Goal: Task Accomplishment & Management: Use online tool/utility

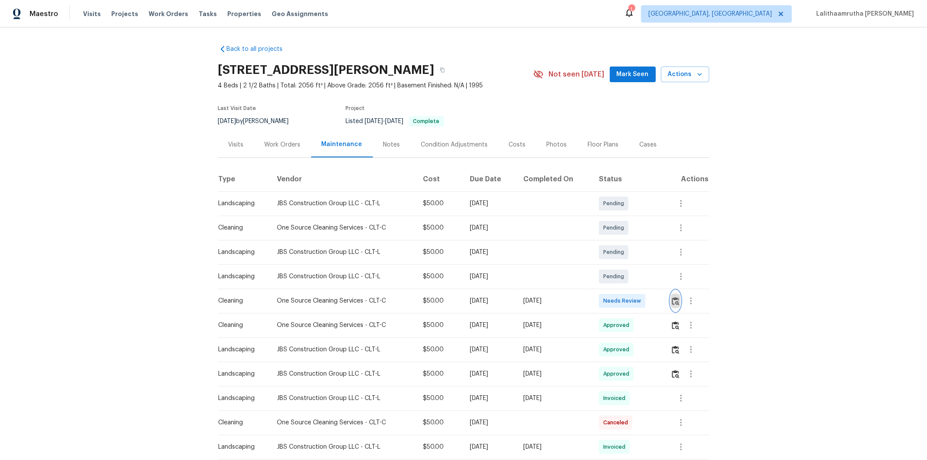
click at [659, 302] on img "button" at bounding box center [675, 301] width 7 height 8
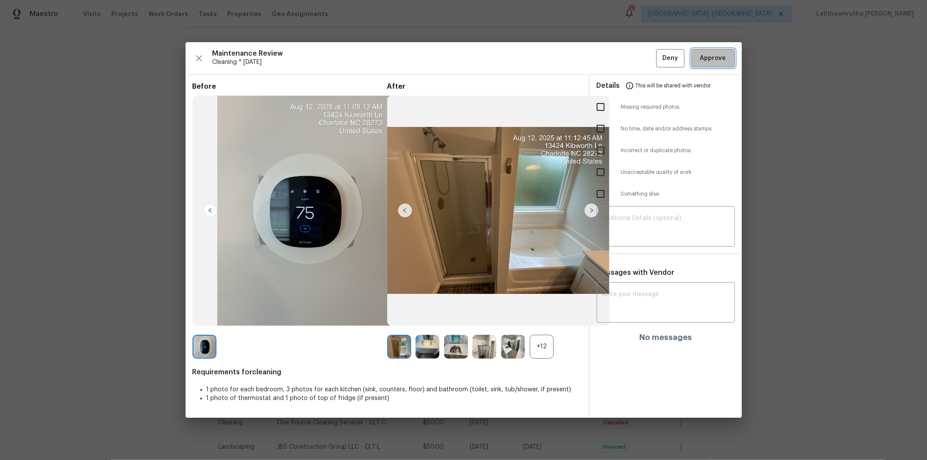
click at [659, 57] on span "Approve" at bounding box center [713, 58] width 26 height 11
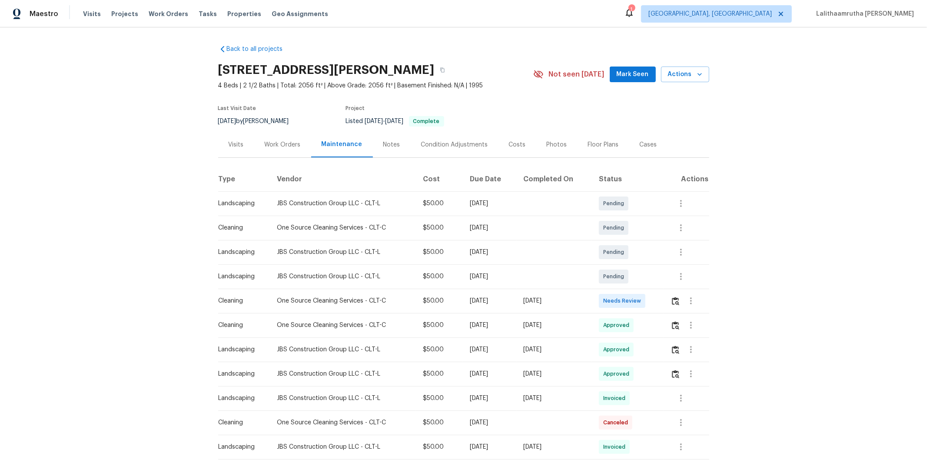
click at [659, 298] on td at bounding box center [686, 301] width 45 height 24
click at [659, 302] on img "button" at bounding box center [675, 301] width 7 height 8
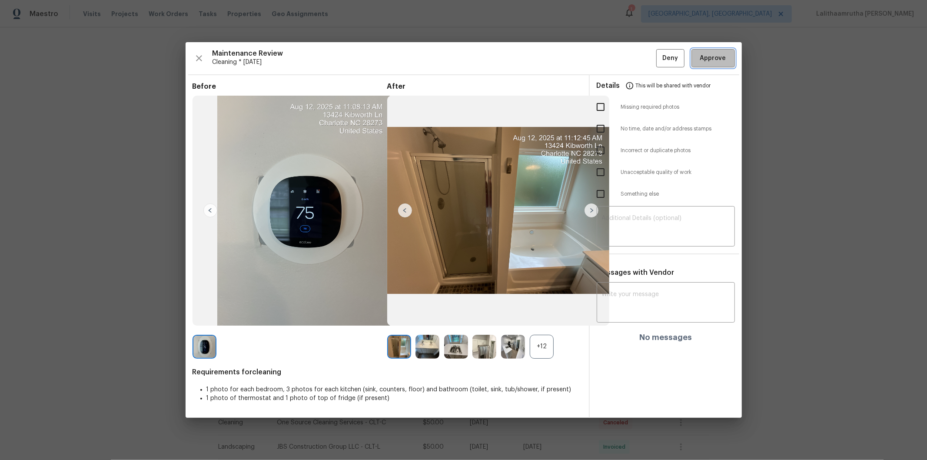
click at [659, 55] on span "Approve" at bounding box center [713, 58] width 26 height 11
click at [659, 54] on span "Approve" at bounding box center [713, 58] width 26 height 11
click at [659, 61] on span "Approve" at bounding box center [713, 58] width 26 height 11
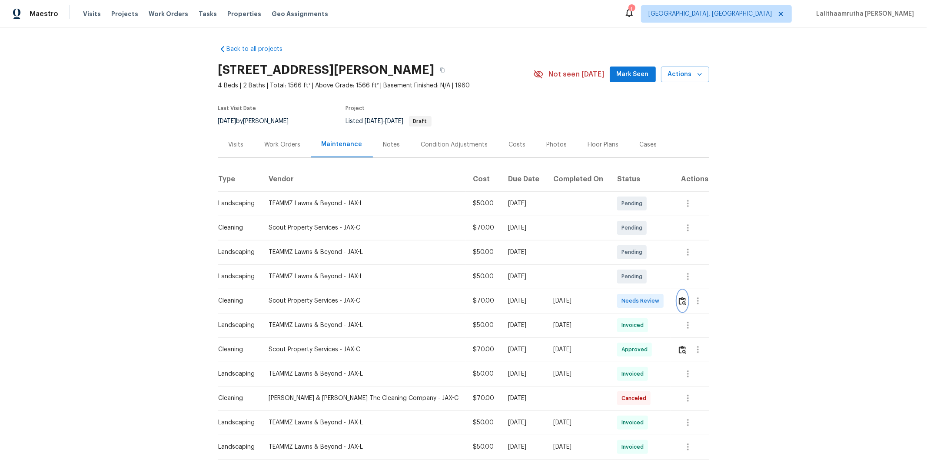
click at [679, 302] on img "button" at bounding box center [682, 301] width 7 height 8
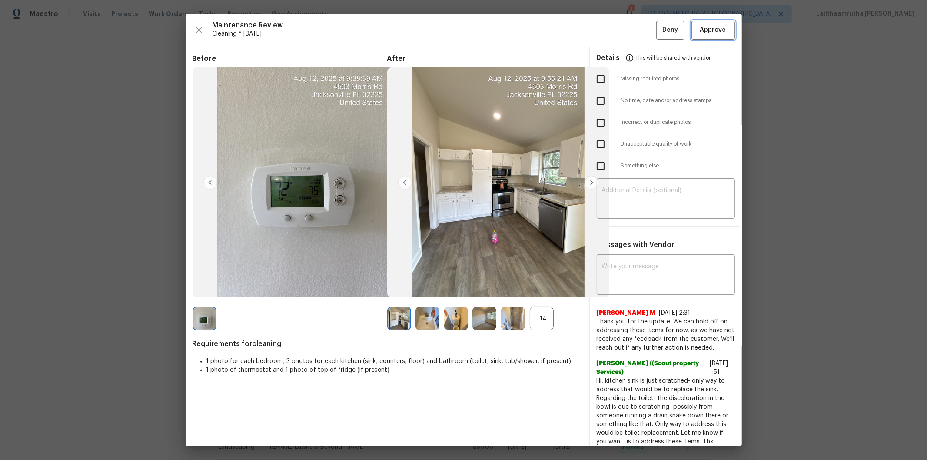
click at [709, 27] on span "Approve" at bounding box center [713, 30] width 26 height 11
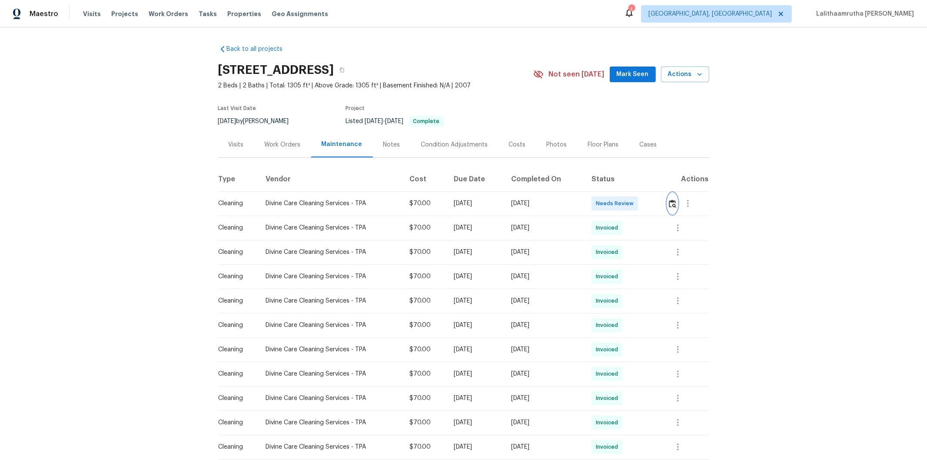
click at [659, 203] on img "button" at bounding box center [672, 203] width 7 height 8
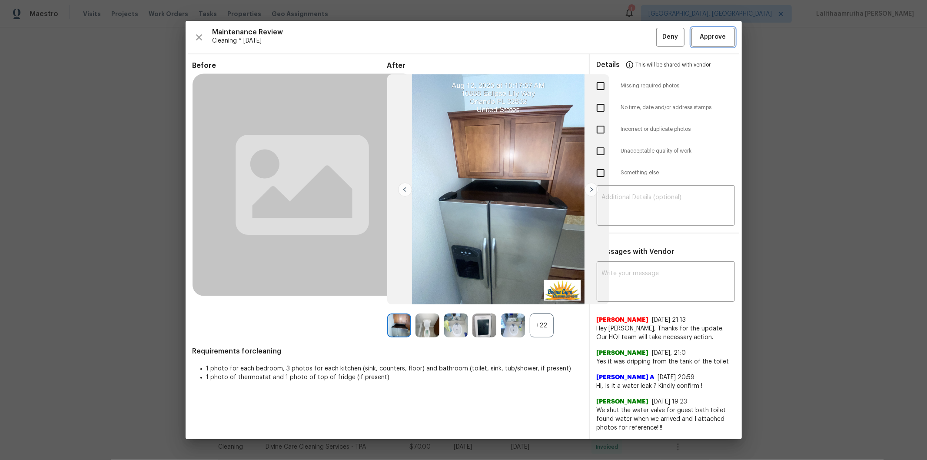
click at [659, 37] on span "Approve" at bounding box center [713, 37] width 26 height 11
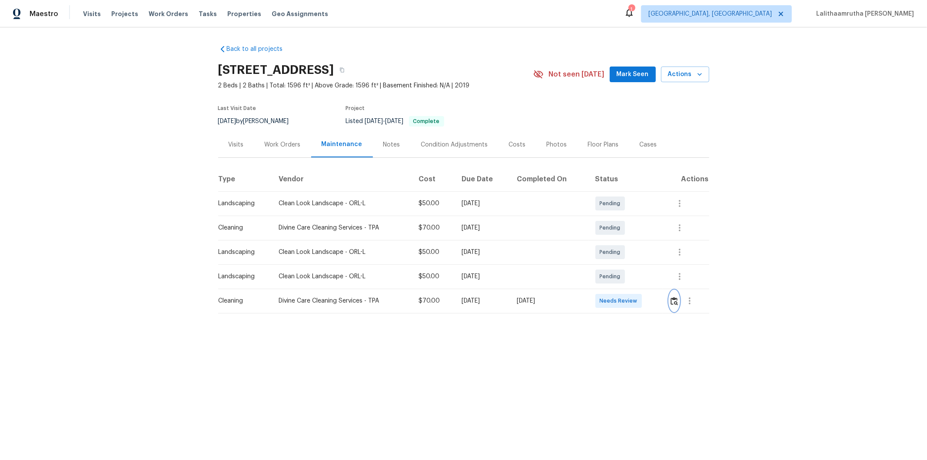
click at [674, 299] on img "button" at bounding box center [674, 301] width 7 height 8
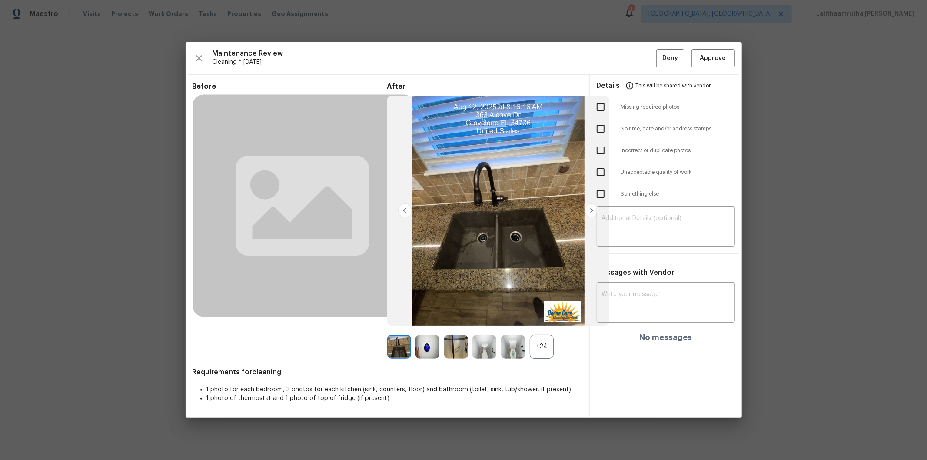
click at [625, 280] on div "Messages with Vendor x ​ No messages" at bounding box center [666, 308] width 152 height 80
click at [627, 296] on textarea at bounding box center [666, 303] width 128 height 24
paste textarea "Maintenance Audit Team: Hello! After further review, the visit on 08/12/2025, h…"
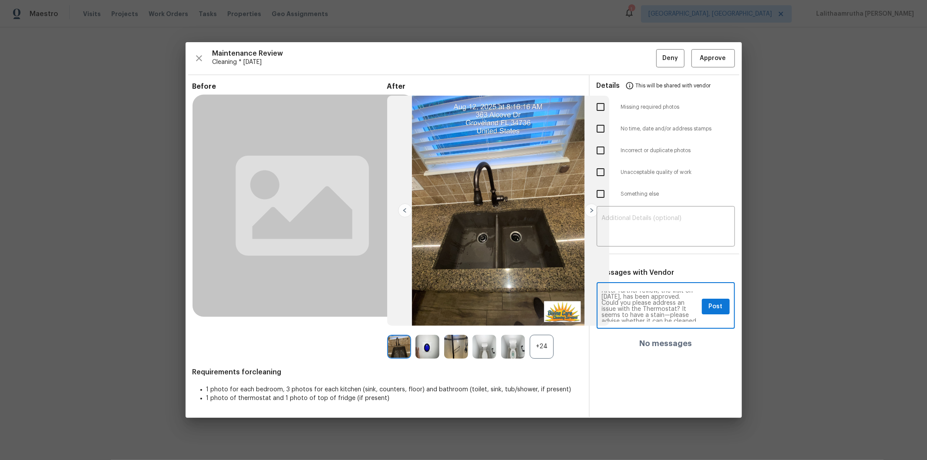
scroll to position [19, 0]
type textarea "Maintenance Audit Team: Hello! After further review, the visit on 08/12/2025, h…"
click at [722, 313] on button "Post" at bounding box center [716, 307] width 28 height 16
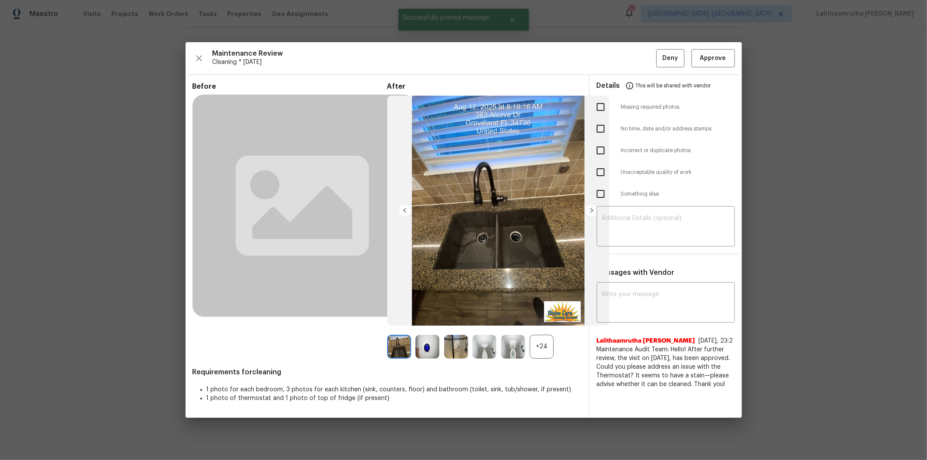
scroll to position [0, 0]
click at [714, 62] on span "Approve" at bounding box center [713, 58] width 26 height 11
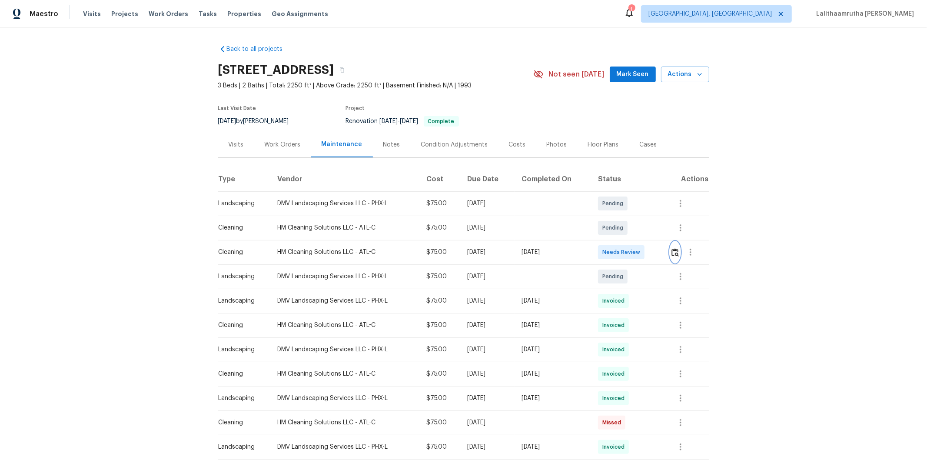
click at [674, 254] on img "button" at bounding box center [674, 252] width 7 height 8
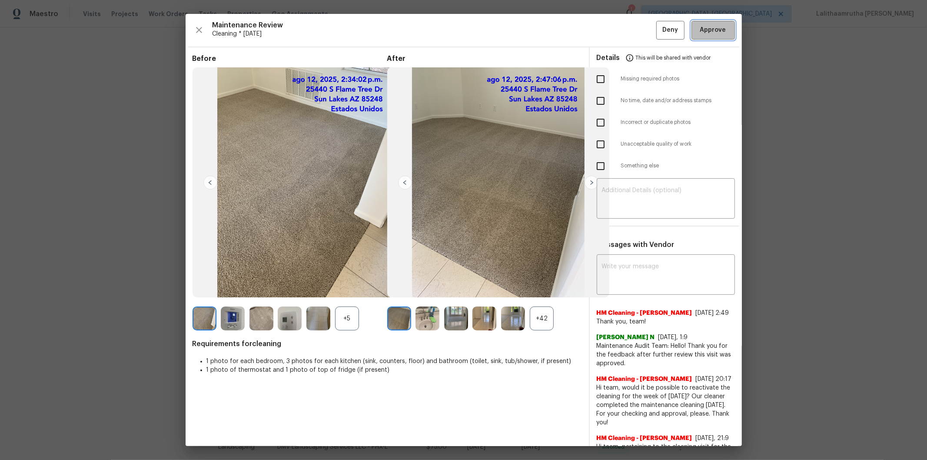
click at [707, 33] on span "Approve" at bounding box center [713, 30] width 26 height 11
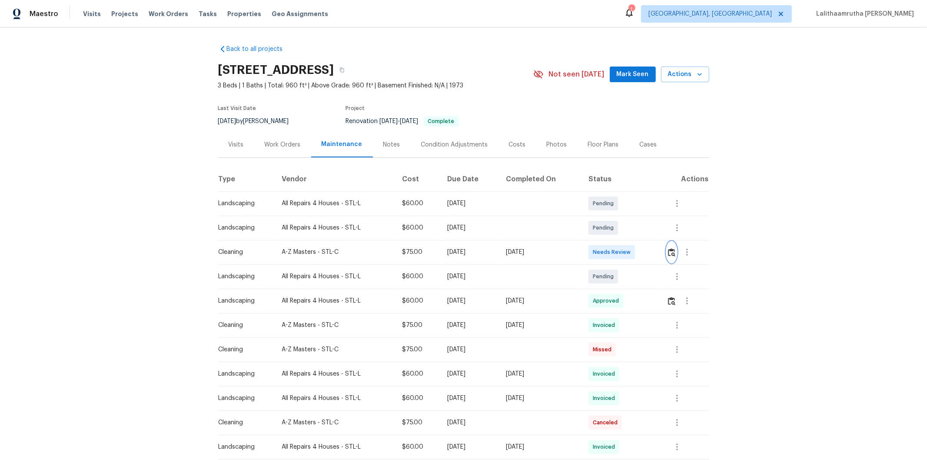
click at [670, 255] on img "button" at bounding box center [671, 252] width 7 height 8
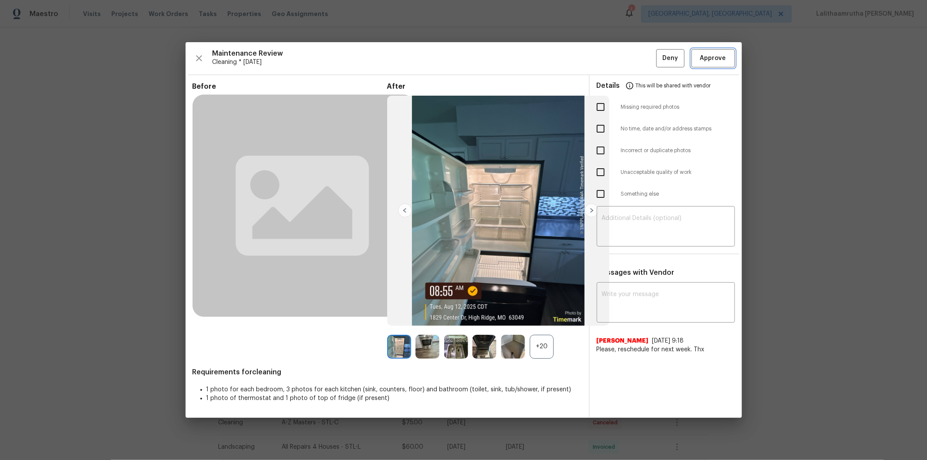
click at [703, 49] on button "Approve" at bounding box center [712, 58] width 43 height 19
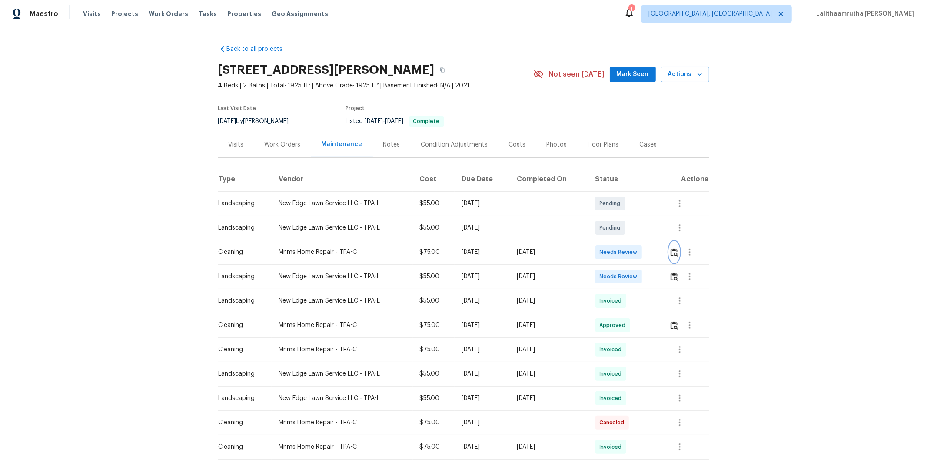
click at [659, 255] on button "button" at bounding box center [674, 252] width 10 height 21
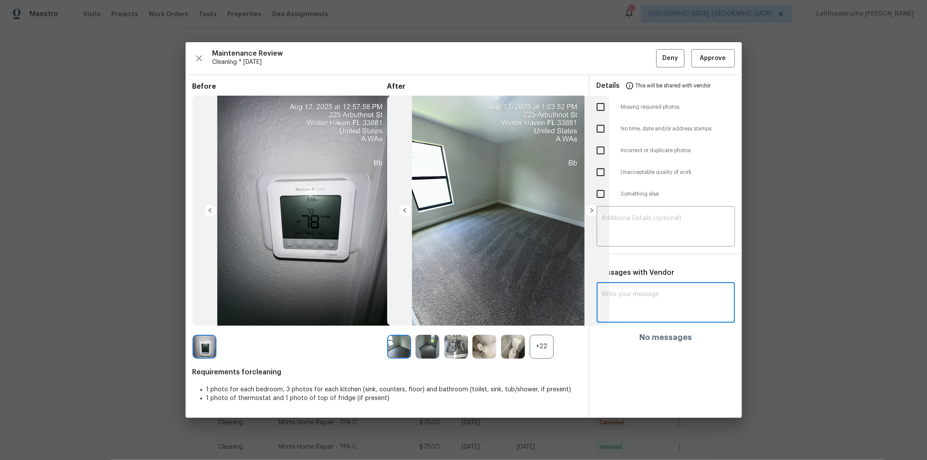
click at [659, 298] on textarea at bounding box center [666, 303] width 128 height 24
paste textarea "Maintenance Audit Team: Hello! After further review, the visit on 08/12/2025, h…"
type textarea "Maintenance Audit Team: Hello! After further review, the visit on 08/12/2025, h…"
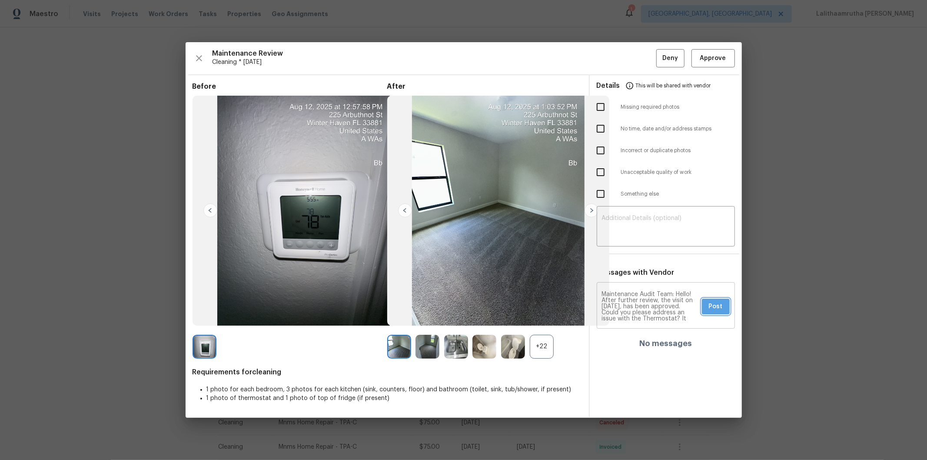
click at [659, 300] on button "Post" at bounding box center [716, 307] width 28 height 16
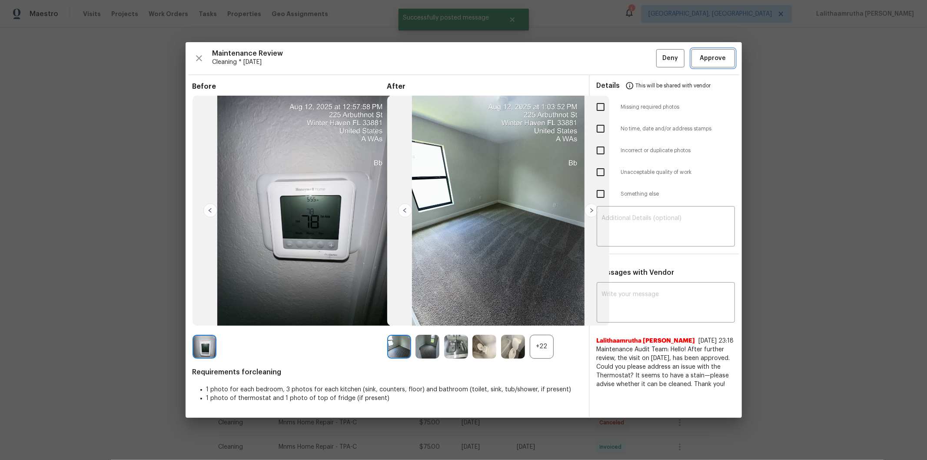
click at [659, 62] on span "Approve" at bounding box center [713, 58] width 26 height 11
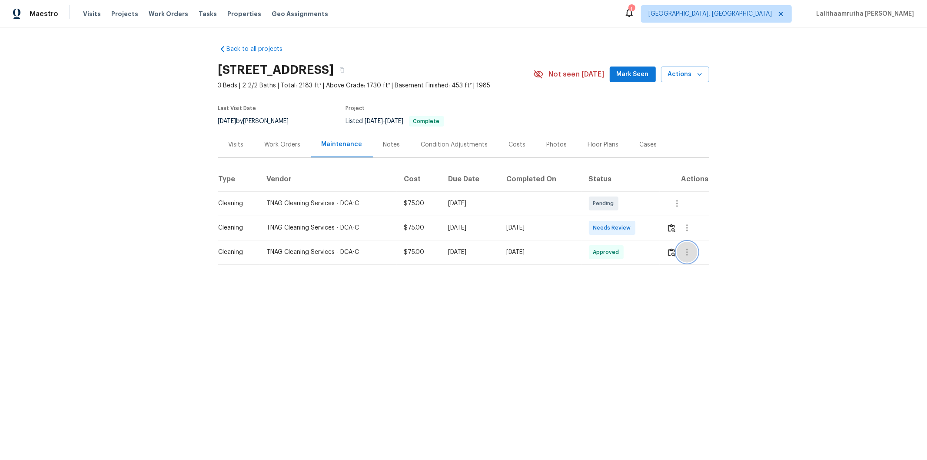
click at [688, 249] on icon "button" at bounding box center [687, 252] width 10 height 10
click at [687, 264] on li "View details" at bounding box center [705, 266] width 61 height 14
click at [672, 225] on div at bounding box center [463, 230] width 927 height 460
click at [672, 225] on img "button" at bounding box center [671, 228] width 7 height 8
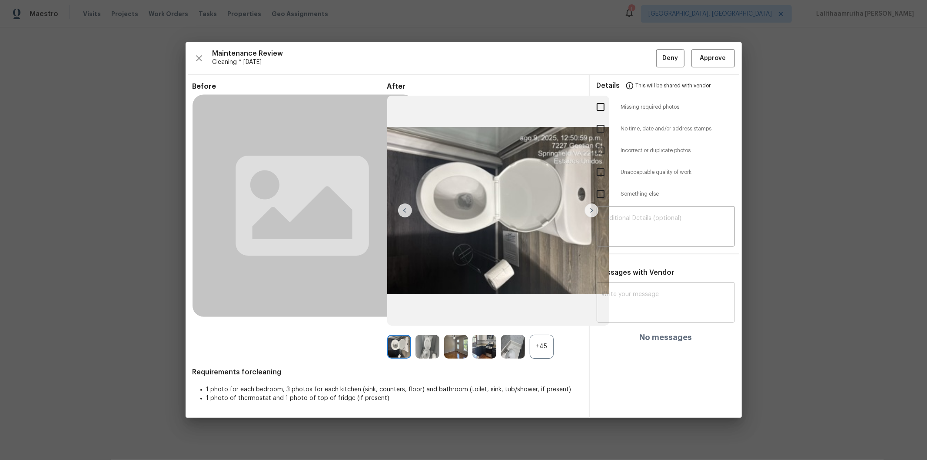
click at [671, 292] on textarea at bounding box center [666, 303] width 128 height 24
paste textarea "Maintenance Audit Team: Hello! Unfortunately, this cleaning visit completed on …"
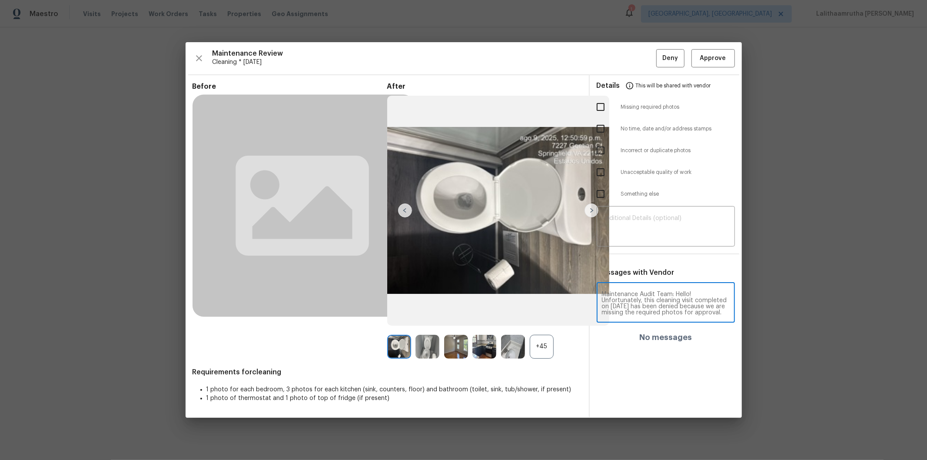
scroll to position [133, 0]
type textarea "Maintenance Audit Team: Hello! Unfortunately, this cleaning visit completed on …"
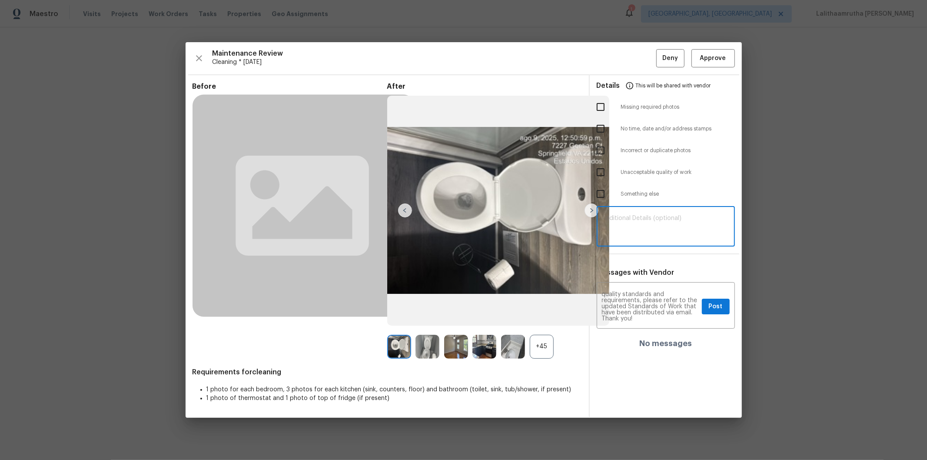
click at [657, 228] on textarea at bounding box center [666, 227] width 128 height 24
paste textarea "Maintenance Audit Team: Hello! Unfortunately, this cleaning visit completed on …"
type textarea "Maintenance Audit Team: Hello! Unfortunately, this cleaning visit completed on …"
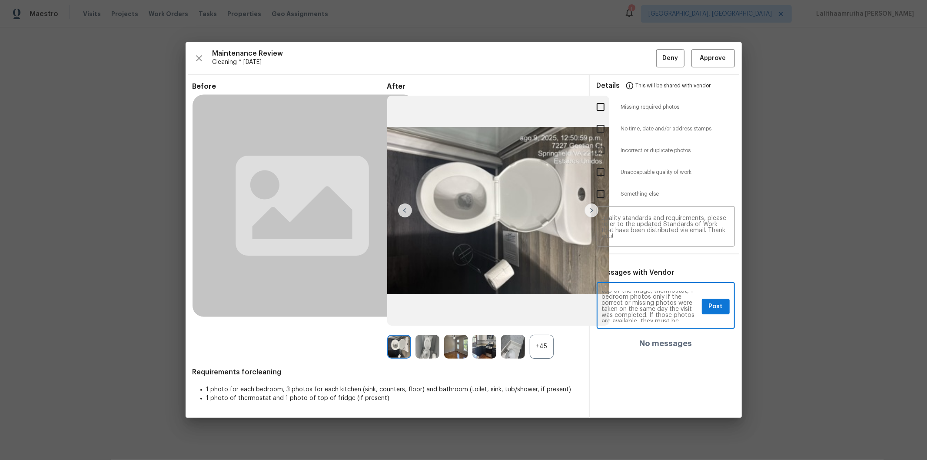
scroll to position [58, 0]
click at [713, 307] on span "Post" at bounding box center [716, 306] width 14 height 11
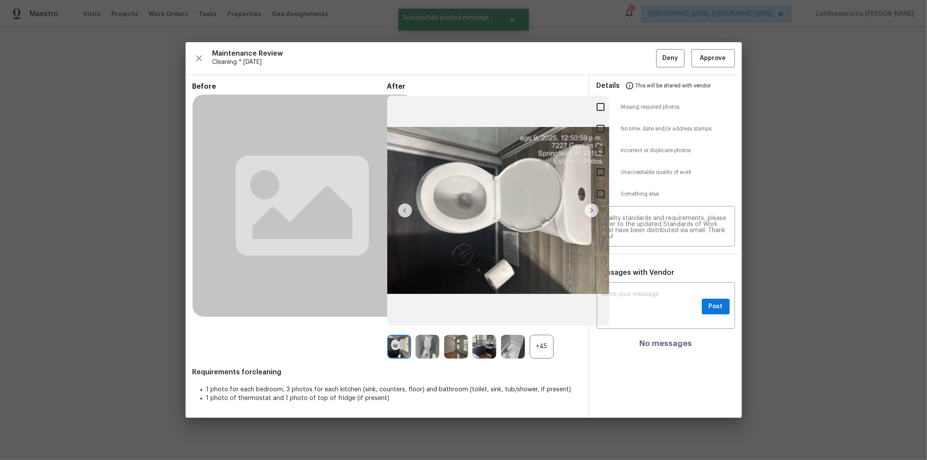
scroll to position [0, 0]
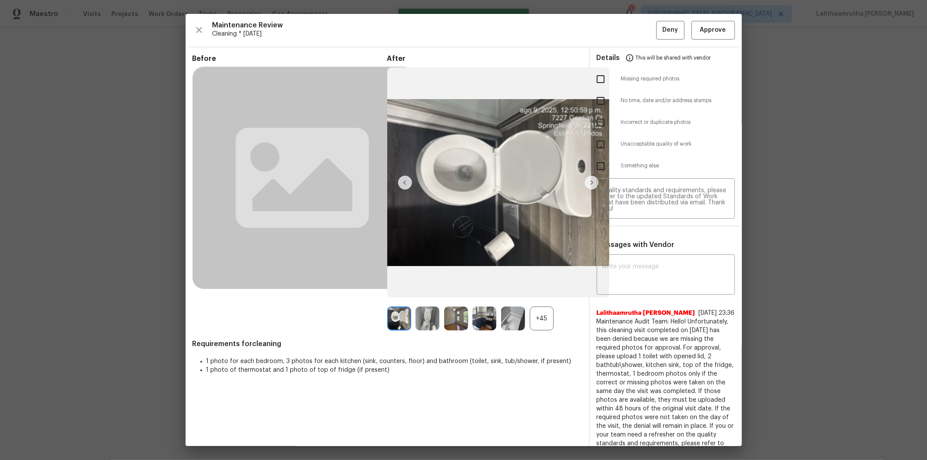
click at [597, 80] on input "checkbox" at bounding box center [600, 79] width 18 height 18
checkbox input "true"
click at [662, 29] on span "Deny" at bounding box center [670, 30] width 16 height 11
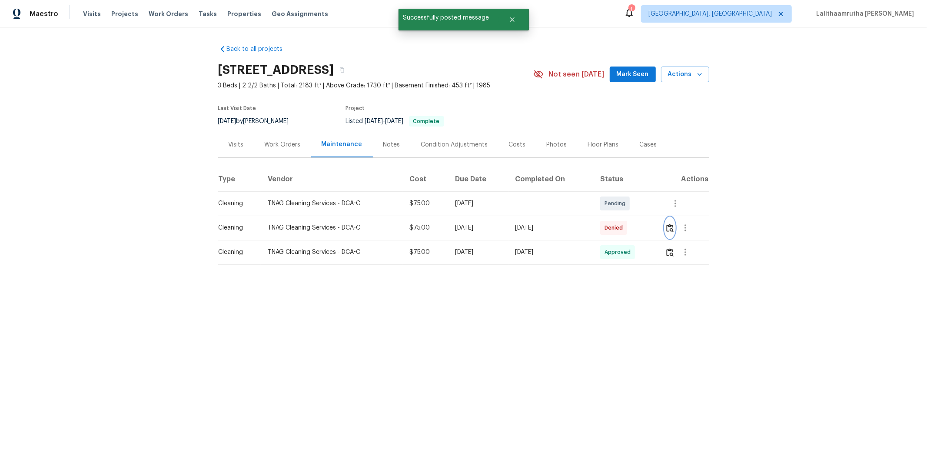
click at [666, 220] on button "button" at bounding box center [670, 227] width 10 height 21
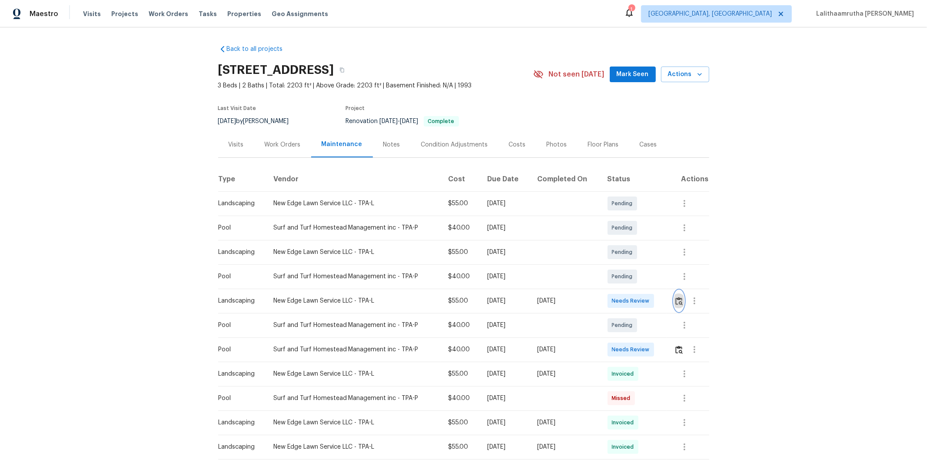
click at [641, 296] on button "button" at bounding box center [679, 300] width 10 height 21
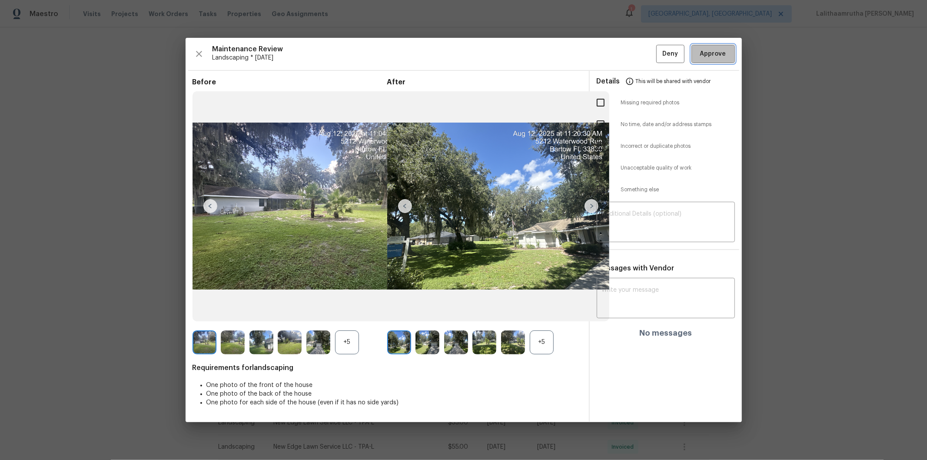
click at [641, 58] on span "Approve" at bounding box center [713, 54] width 26 height 11
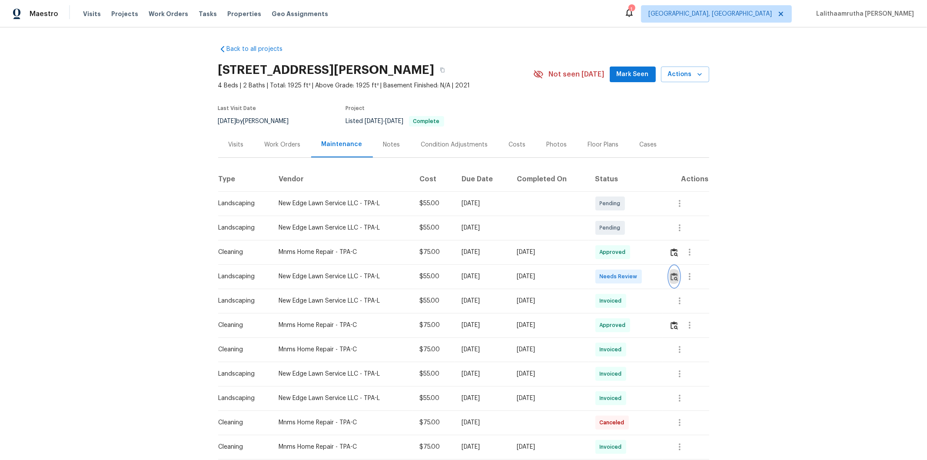
click at [659, 272] on img "button" at bounding box center [674, 276] width 7 height 8
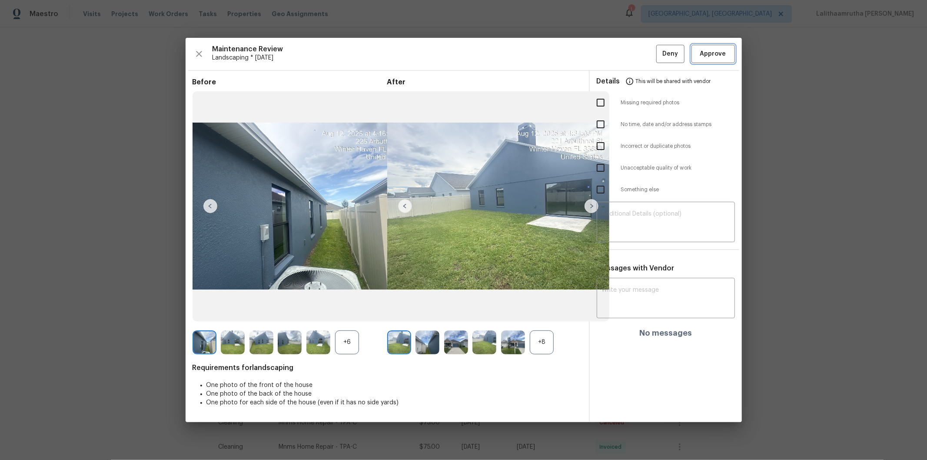
click at [659, 49] on span "Approve" at bounding box center [713, 54] width 26 height 11
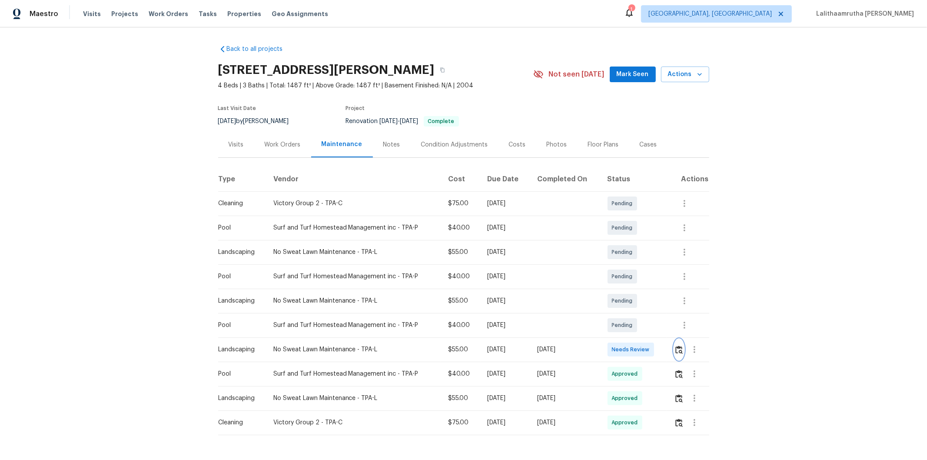
click at [676, 348] on img "button" at bounding box center [678, 350] width 7 height 8
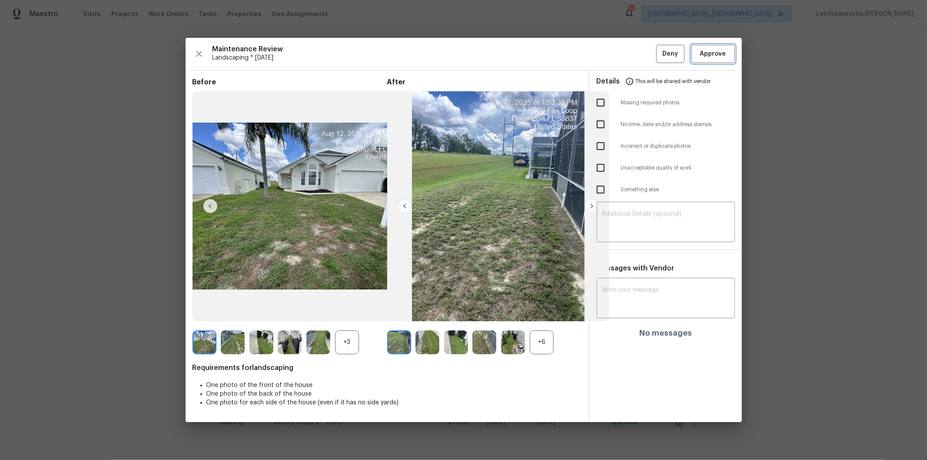
click at [718, 59] on span "Approve" at bounding box center [713, 54] width 26 height 11
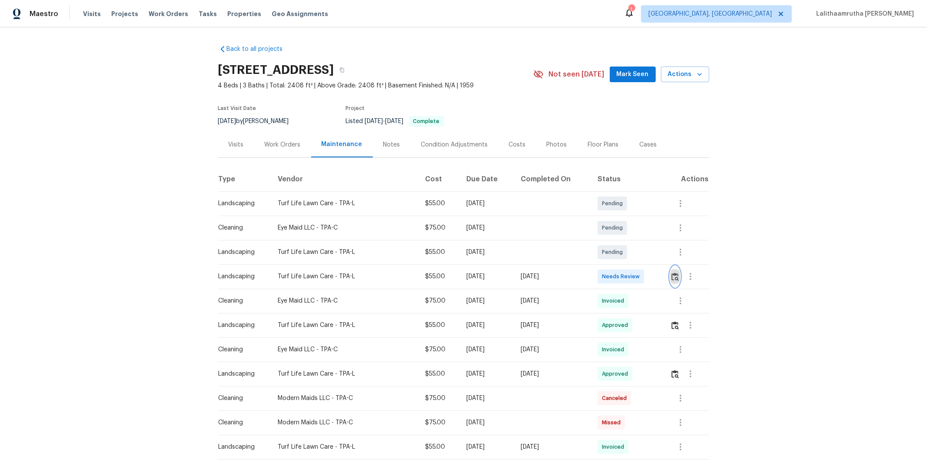
click at [659, 276] on img "button" at bounding box center [674, 276] width 7 height 8
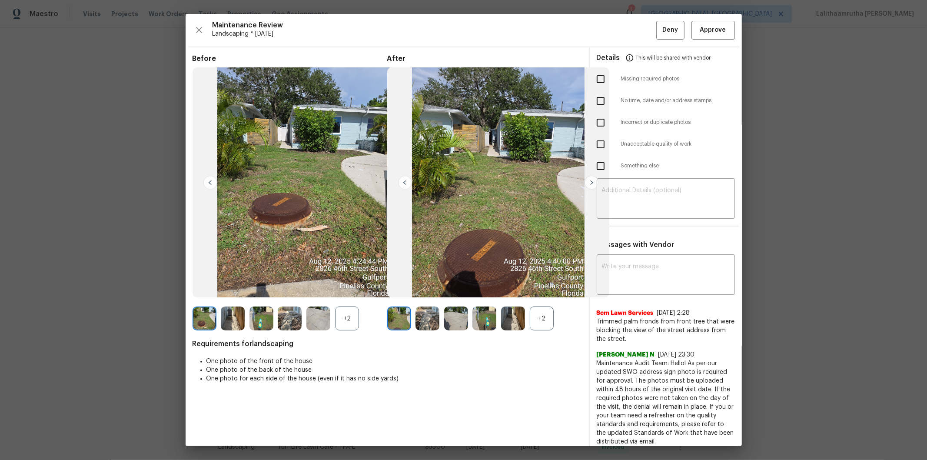
click at [659, 57] on div "Details This will be shared with vendor" at bounding box center [666, 57] width 138 height 21
click at [659, 32] on span "Approve" at bounding box center [713, 30] width 26 height 11
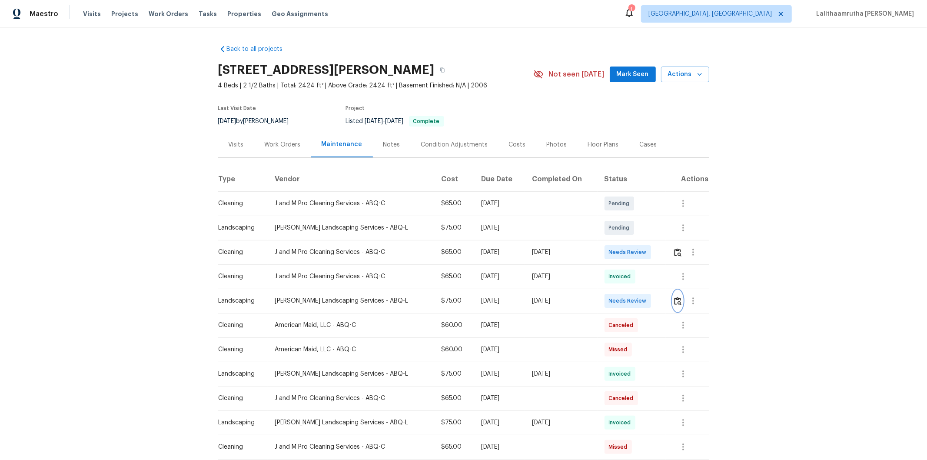
click at [641, 296] on button "button" at bounding box center [678, 300] width 10 height 21
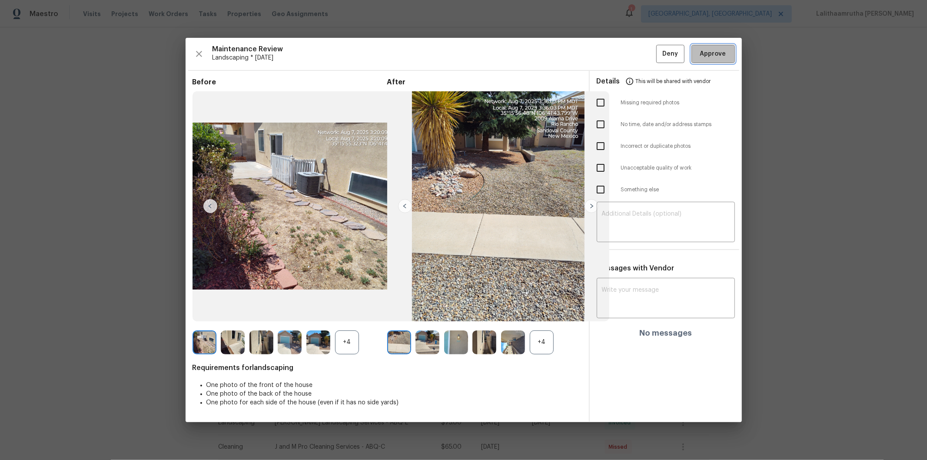
click at [641, 53] on span "Approve" at bounding box center [713, 54] width 26 height 11
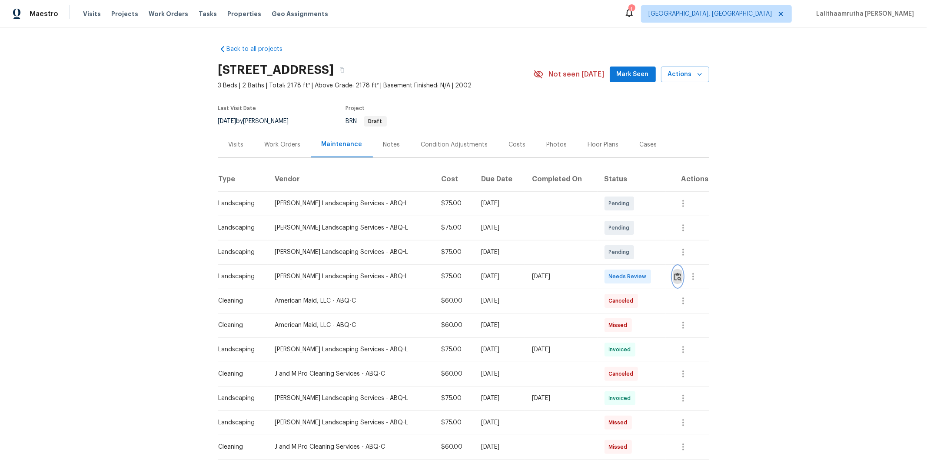
click at [659, 276] on img "button" at bounding box center [677, 276] width 7 height 8
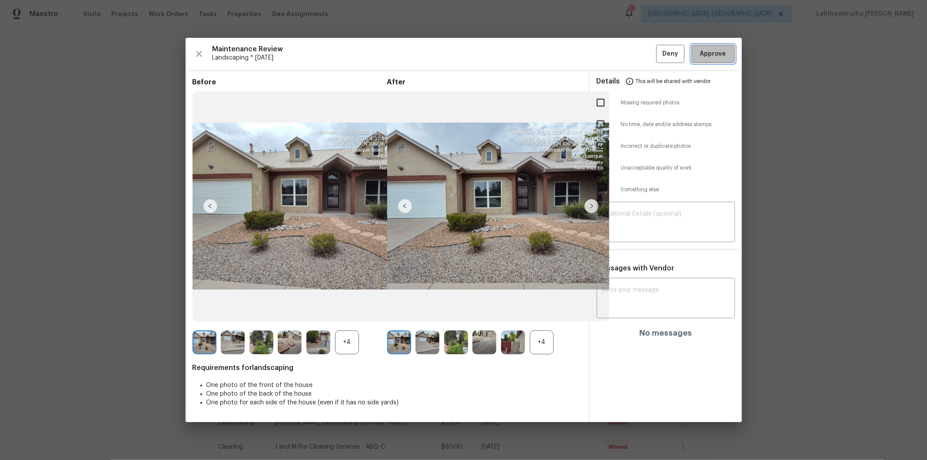
click at [659, 48] on button "Approve" at bounding box center [712, 54] width 43 height 19
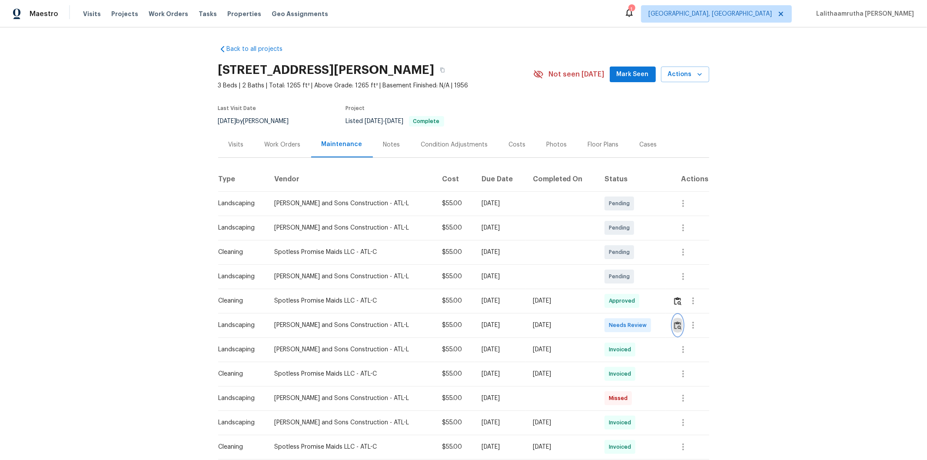
click at [674, 332] on button "button" at bounding box center [678, 325] width 10 height 21
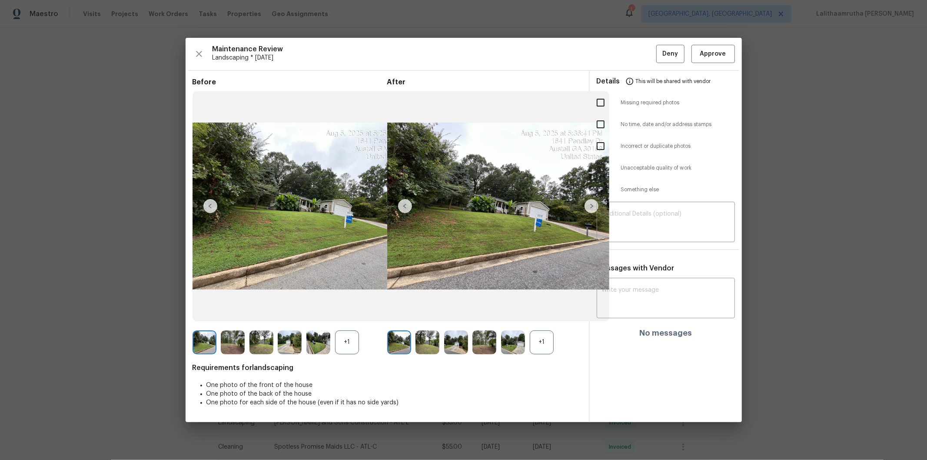
drag, startPoint x: 717, startPoint y: 37, endPoint x: 715, endPoint y: 51, distance: 14.4
click at [717, 38] on div "Maintenance Review Landscaping * [DATE] Deny Approve Before +1 After +1 Require…" at bounding box center [463, 230] width 927 height 460
click at [715, 51] on span "Approve" at bounding box center [713, 54] width 26 height 11
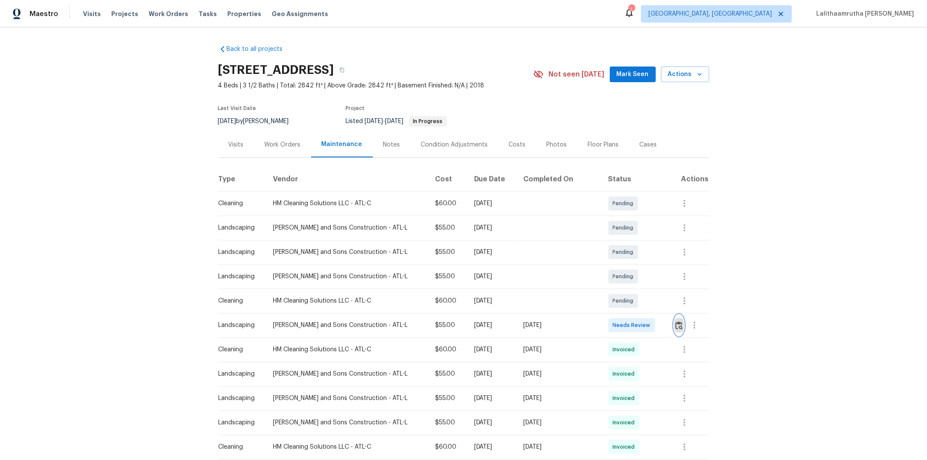
click at [659, 309] on button "button" at bounding box center [679, 325] width 10 height 21
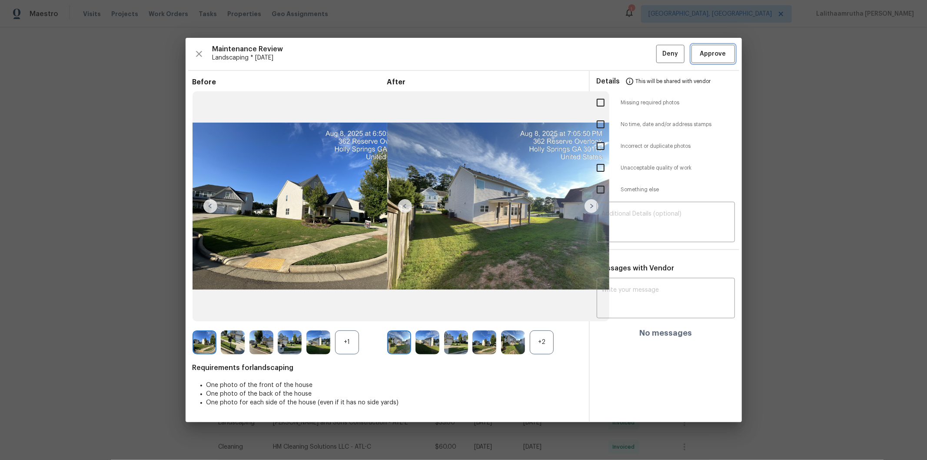
click at [659, 47] on button "Approve" at bounding box center [712, 54] width 43 height 19
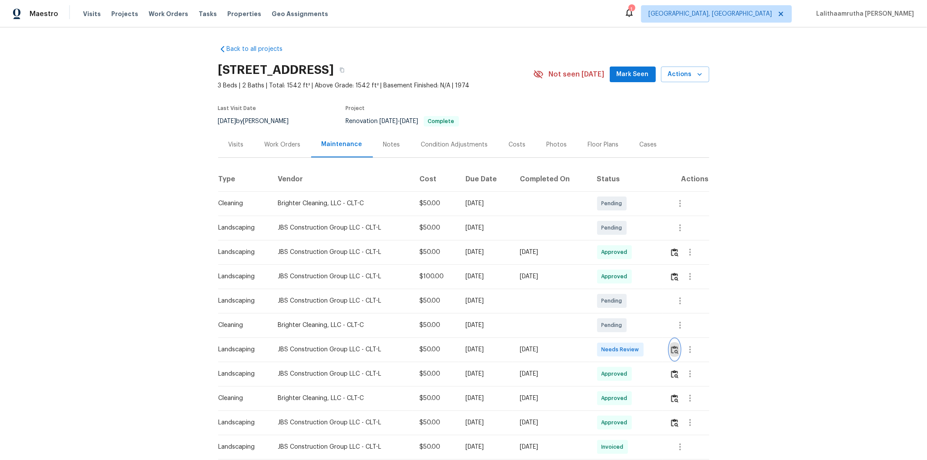
click at [641, 296] on img "button" at bounding box center [674, 350] width 7 height 8
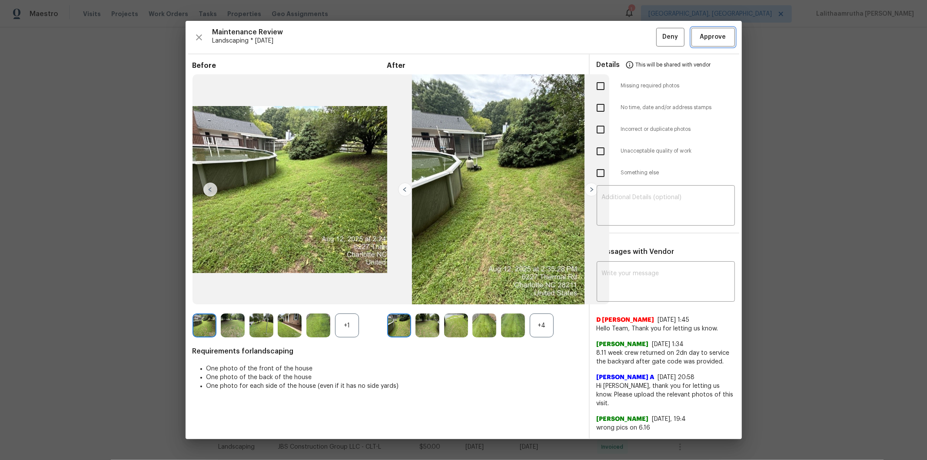
click at [641, 42] on span "Approve" at bounding box center [713, 37] width 26 height 11
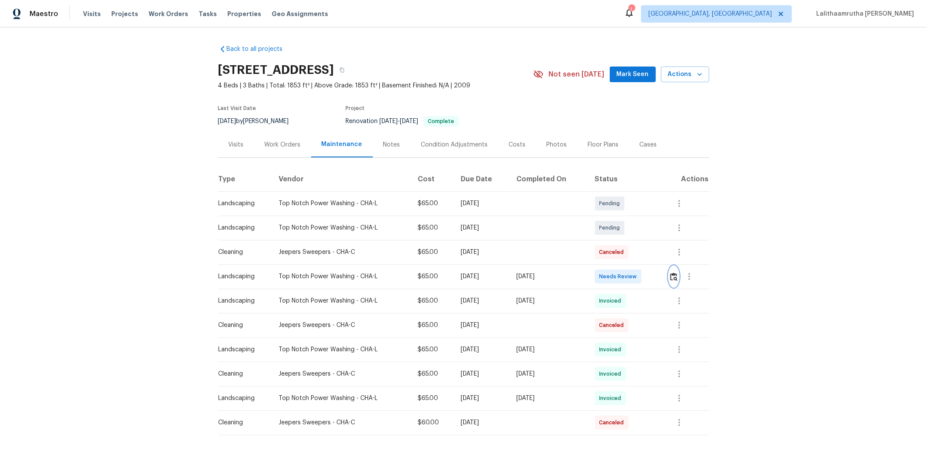
click at [671, 276] on img "button" at bounding box center [673, 276] width 7 height 8
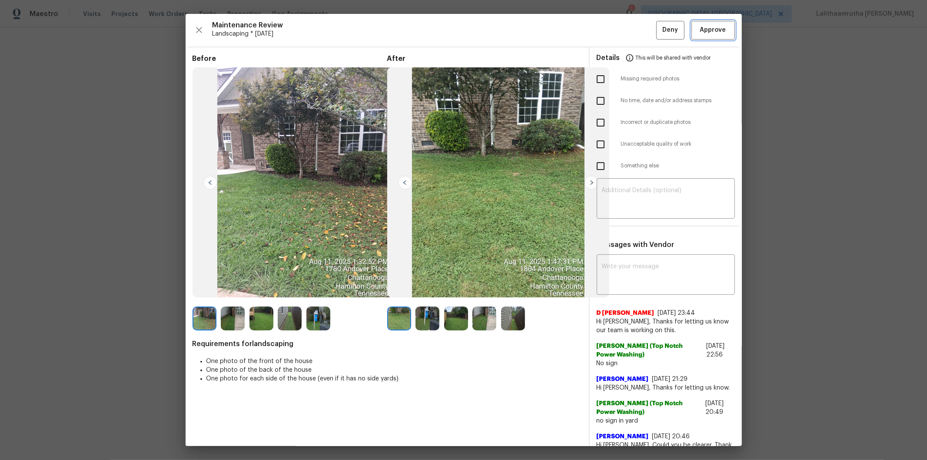
click at [704, 30] on span "Approve" at bounding box center [713, 30] width 26 height 11
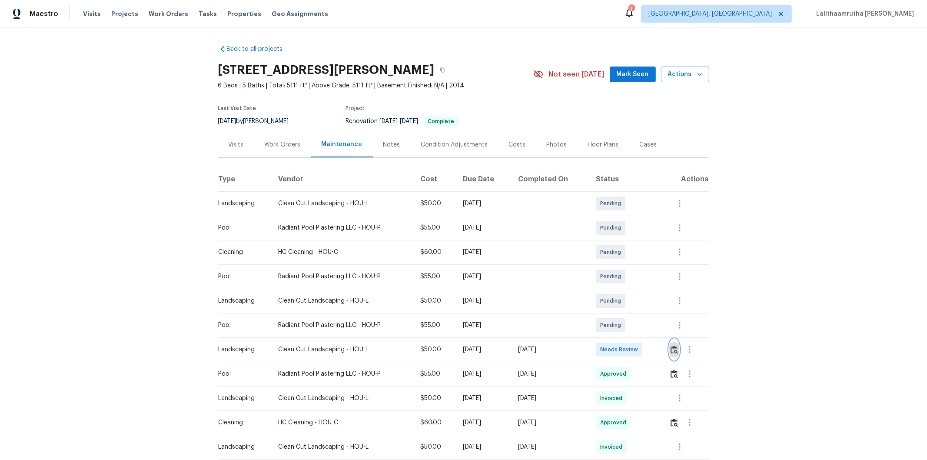
click at [641, 296] on img "button" at bounding box center [674, 350] width 7 height 8
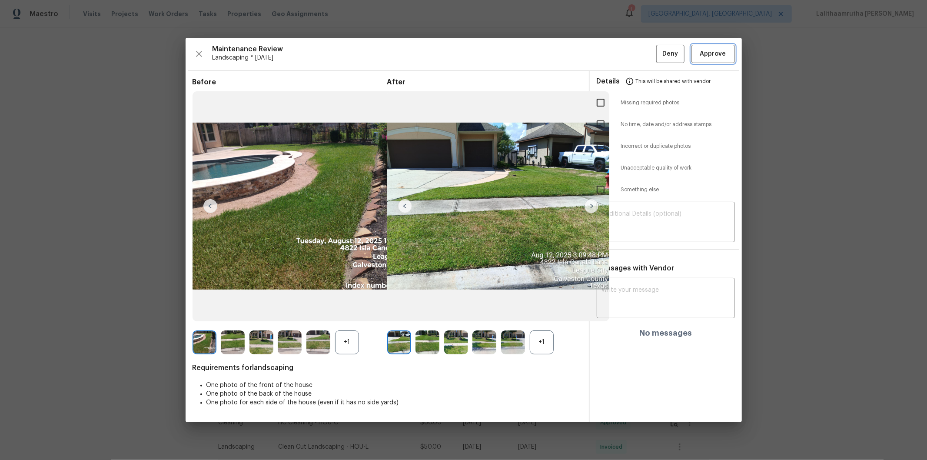
click at [641, 50] on span "Approve" at bounding box center [713, 54] width 26 height 11
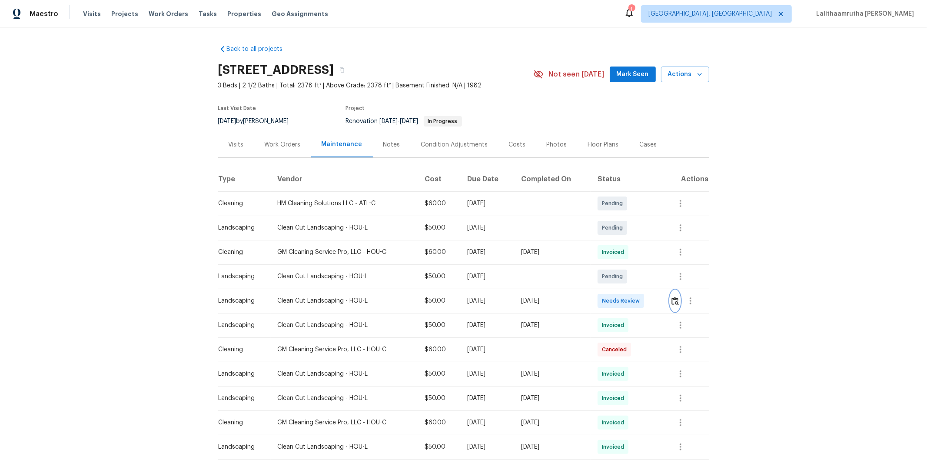
click at [659, 296] on button "button" at bounding box center [675, 300] width 10 height 21
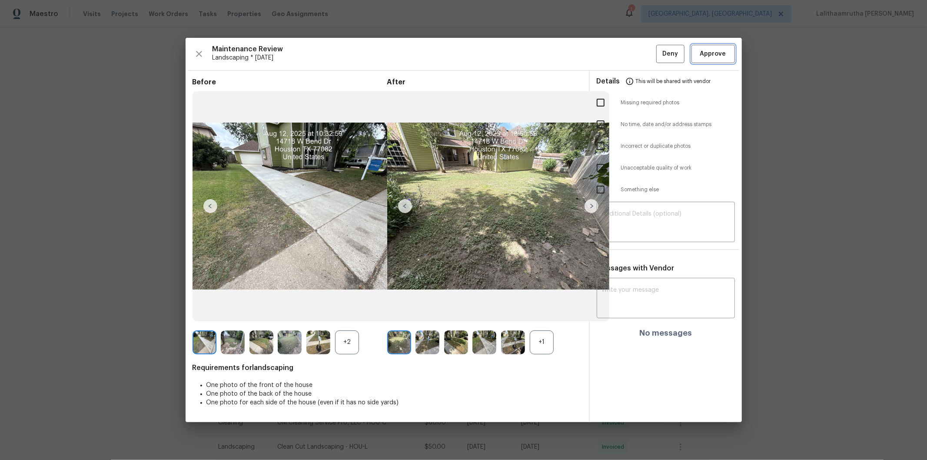
click at [659, 56] on span "Approve" at bounding box center [713, 54] width 26 height 11
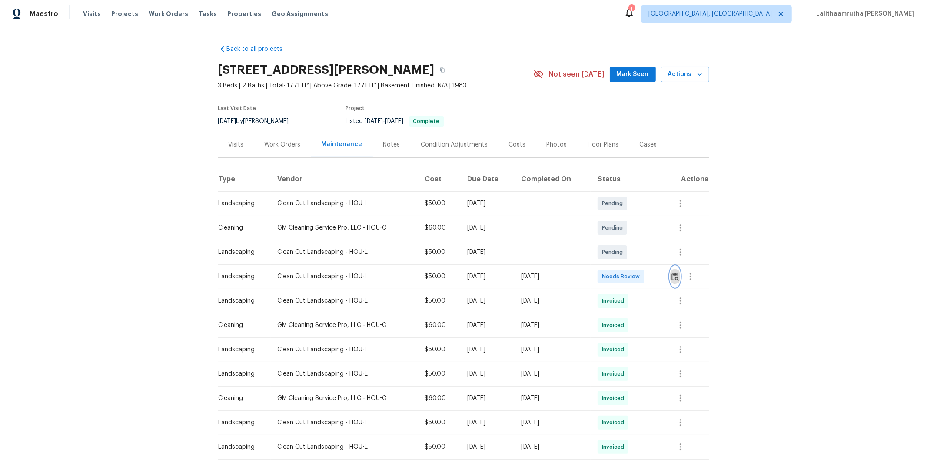
click at [659, 281] on button "button" at bounding box center [675, 276] width 10 height 21
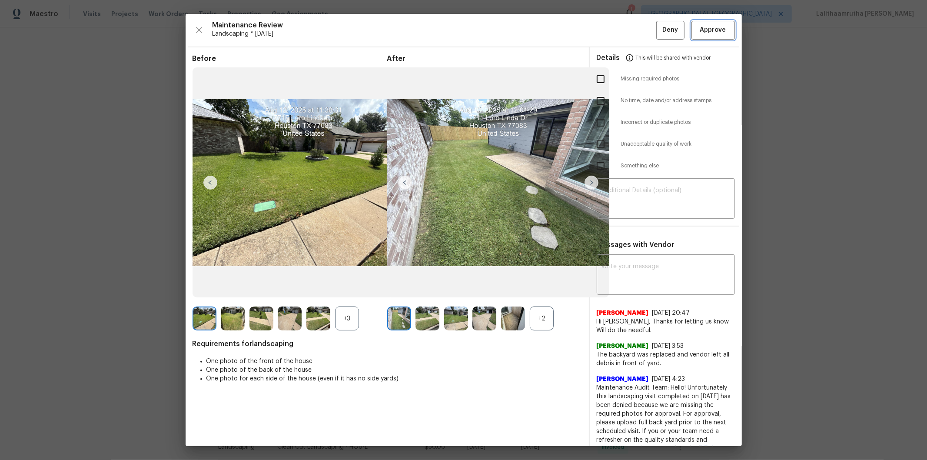
click at [659, 28] on span "Approve" at bounding box center [713, 30] width 26 height 11
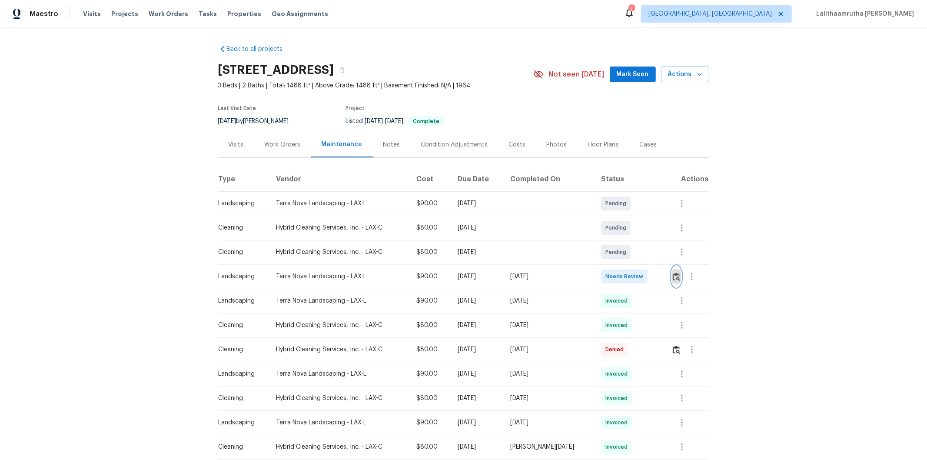
click at [641, 273] on img "button" at bounding box center [676, 276] width 7 height 8
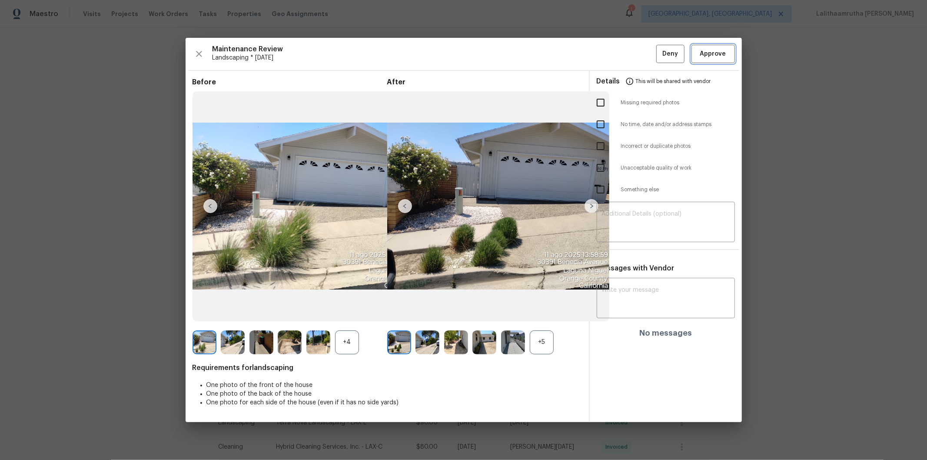
click at [641, 54] on span "Approve" at bounding box center [713, 54] width 30 height 11
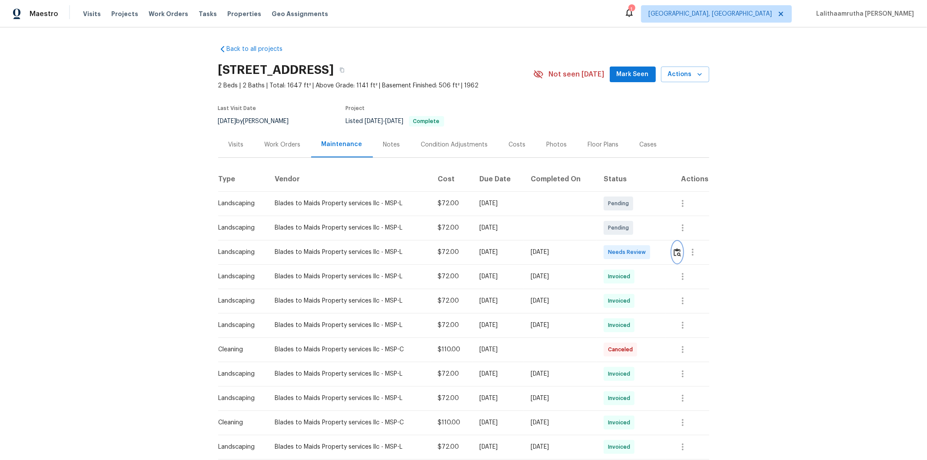
click at [659, 254] on img "button" at bounding box center [677, 252] width 7 height 8
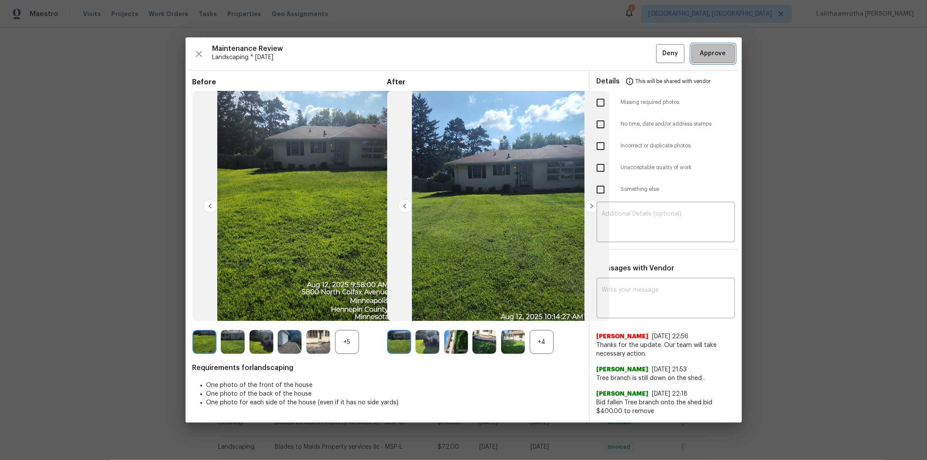
click at [659, 57] on span "Approve" at bounding box center [713, 53] width 26 height 11
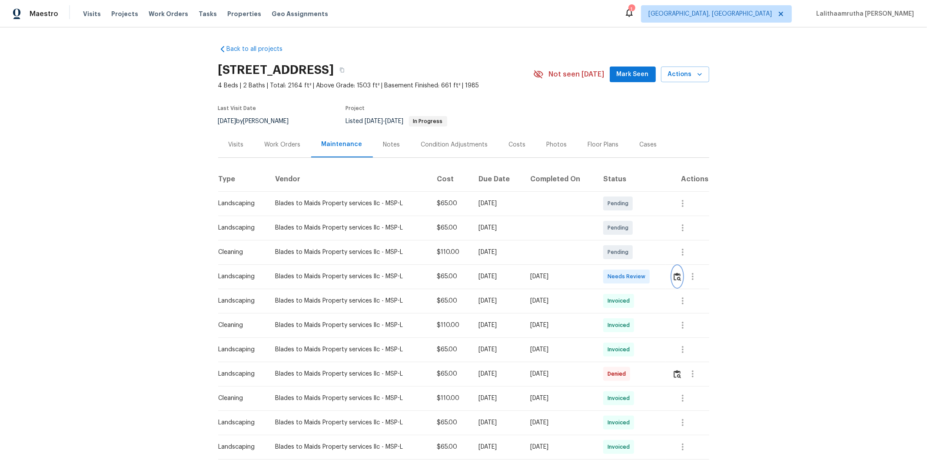
click at [659, 277] on img "button" at bounding box center [677, 276] width 7 height 8
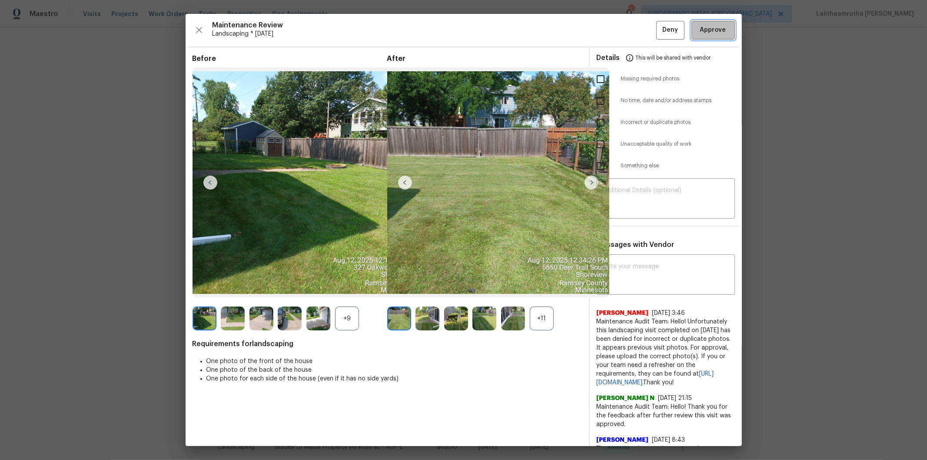
click at [659, 33] on span "Approve" at bounding box center [713, 30] width 26 height 11
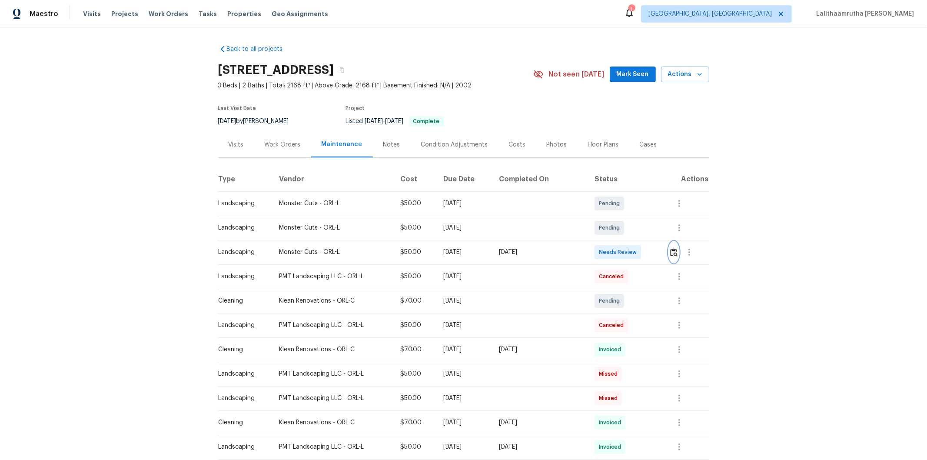
click at [670, 253] on img "button" at bounding box center [673, 252] width 7 height 8
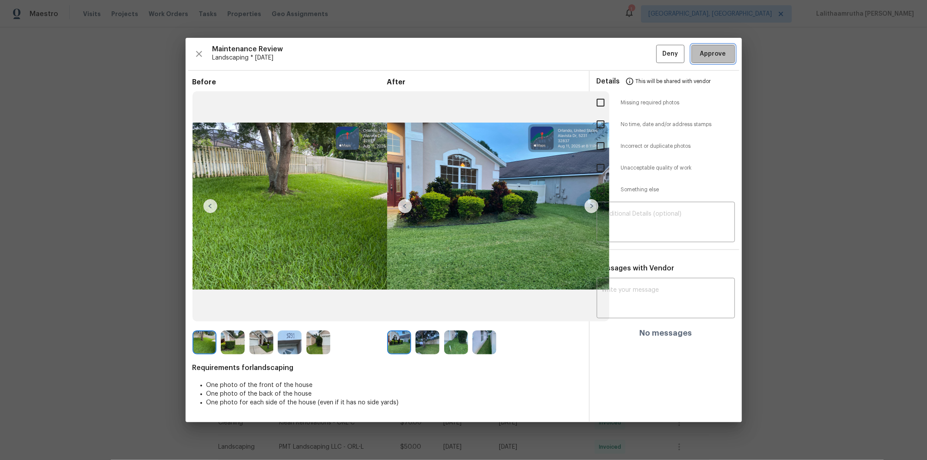
click at [709, 58] on span "Approve" at bounding box center [713, 54] width 26 height 11
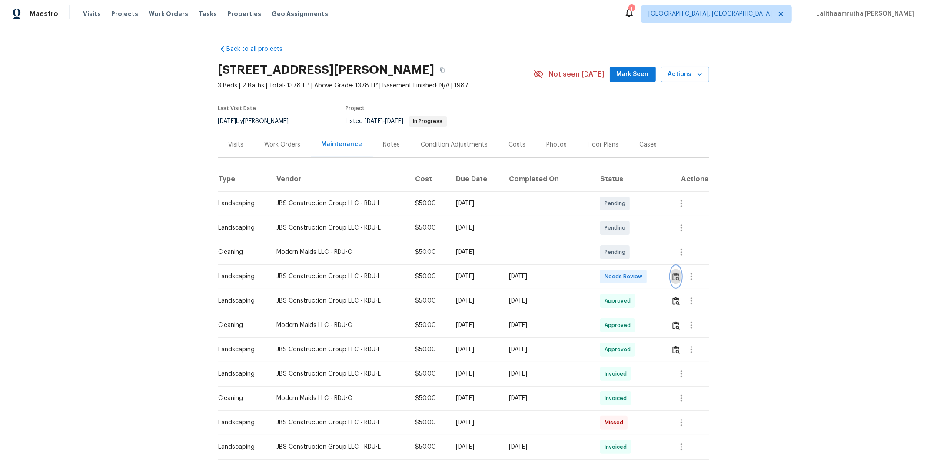
click at [659, 276] on img "button" at bounding box center [675, 276] width 7 height 8
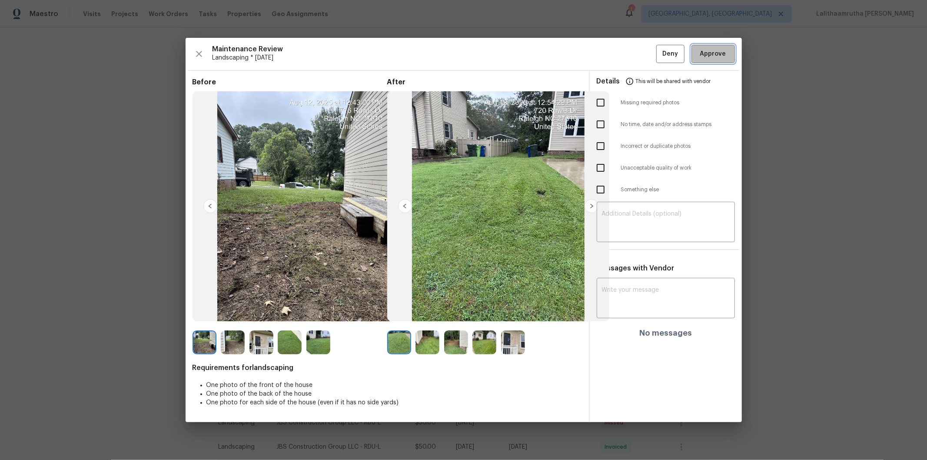
click at [659, 50] on span "Approve" at bounding box center [713, 54] width 26 height 11
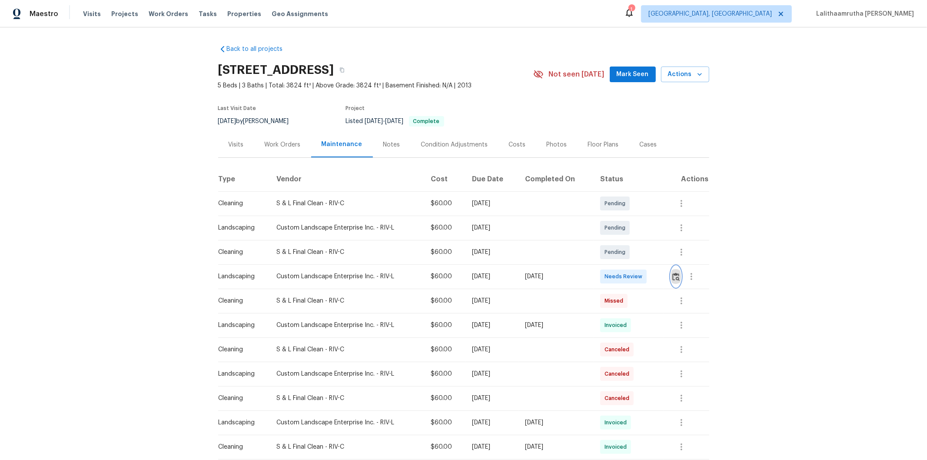
click at [659, 274] on img "button" at bounding box center [675, 276] width 7 height 8
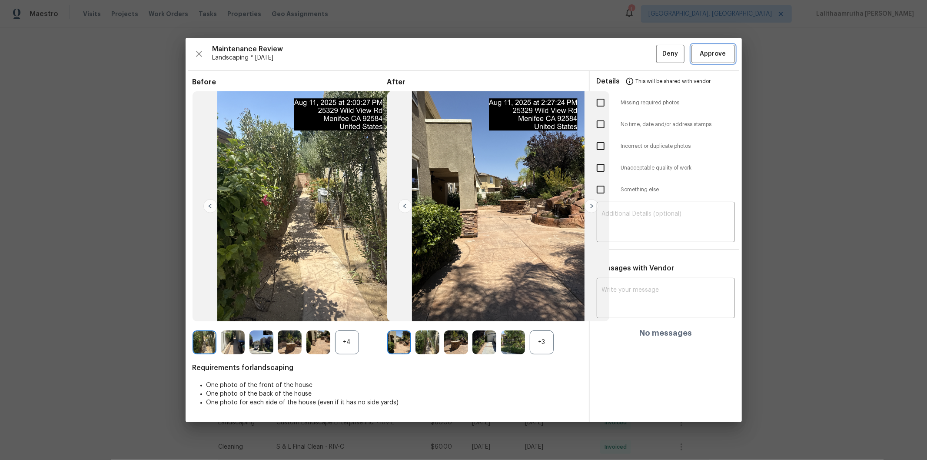
click at [659, 50] on button "Approve" at bounding box center [712, 54] width 43 height 19
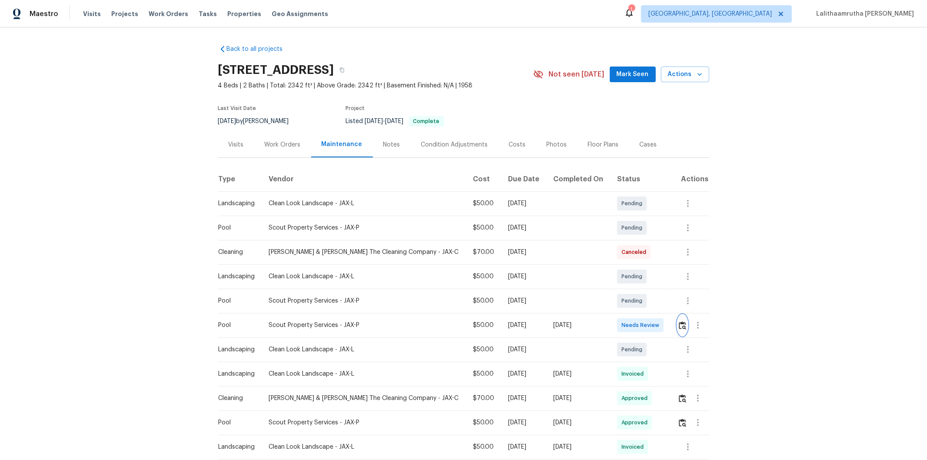
click at [659, 309] on img "button" at bounding box center [682, 325] width 7 height 8
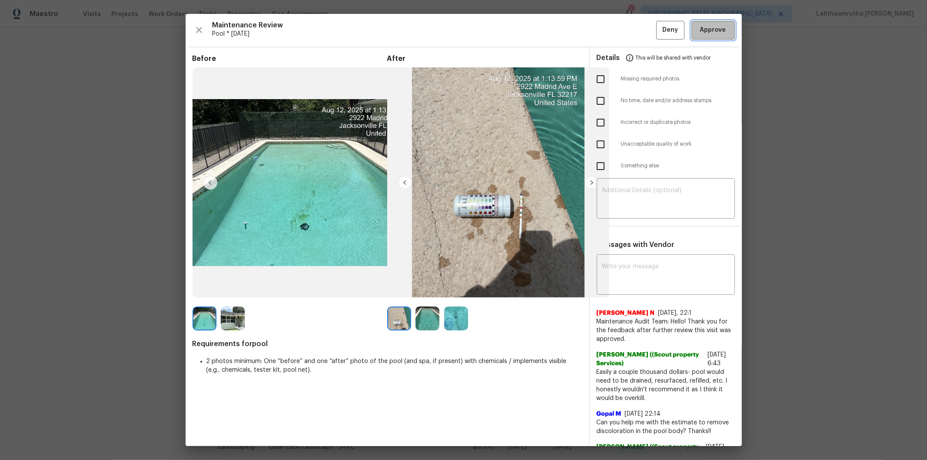
click at [659, 32] on span "Approve" at bounding box center [713, 30] width 30 height 11
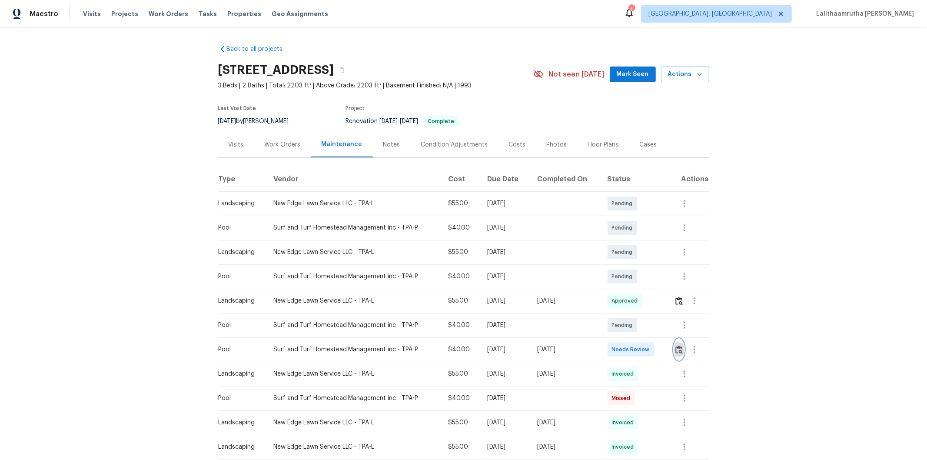
click at [659, 309] on img "button" at bounding box center [678, 350] width 7 height 8
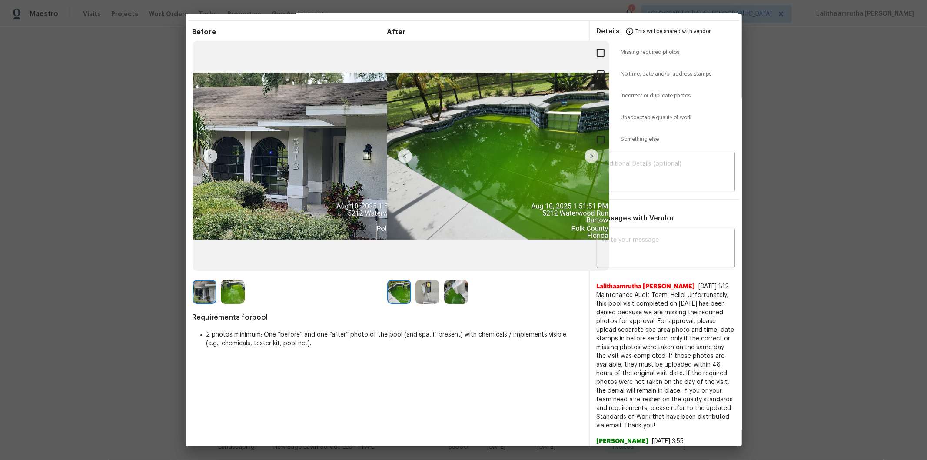
scroll to position [48, 0]
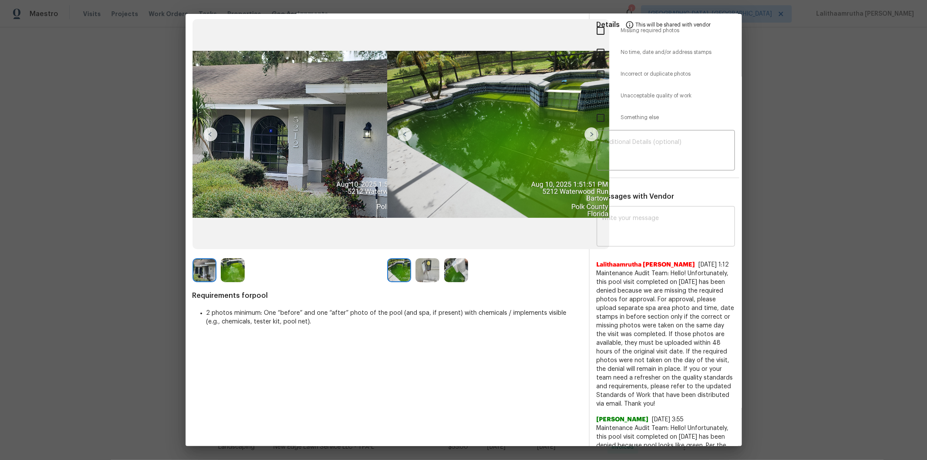
click at [655, 224] on textarea at bounding box center [666, 227] width 128 height 24
paste textarea "Maintenance Audit Team: Hello! Unfortunately, this cleaning visit completed on …"
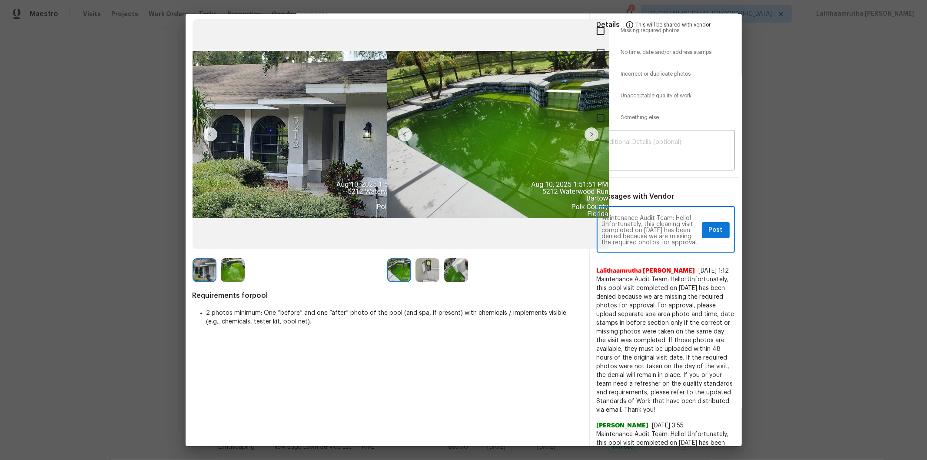
scroll to position [140, 0]
type textarea "Maintenance Audit Team: Hello! Unfortunately, this cleaning visit completed on …"
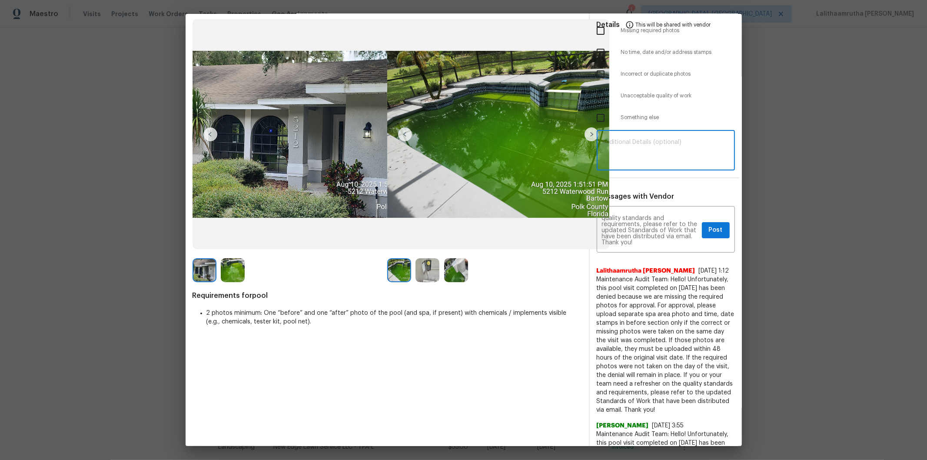
click at [636, 142] on textarea at bounding box center [666, 151] width 128 height 24
paste textarea "Maintenance Audit Team: Hello! Unfortunately, this cleaning visit completed on …"
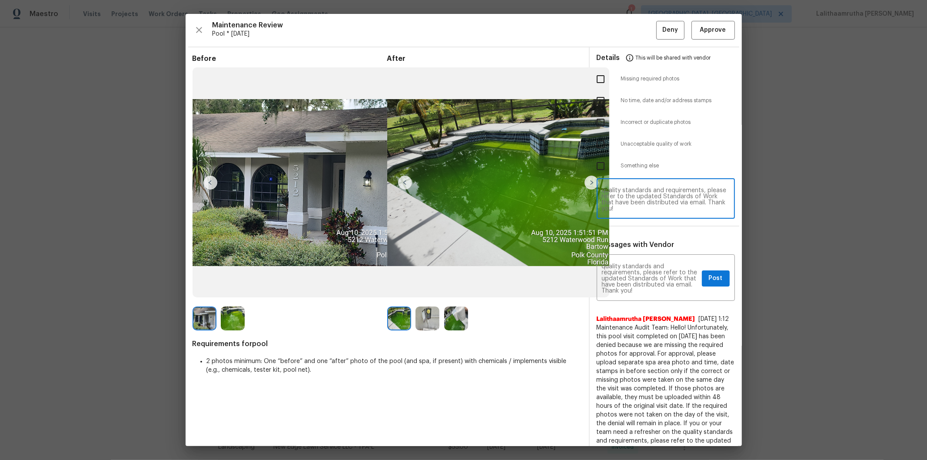
type textarea "Maintenance Audit Team: Hello! Unfortunately, this cleaning visit completed on …"
click at [591, 77] on input "checkbox" at bounding box center [600, 79] width 18 height 18
checkbox input "true"
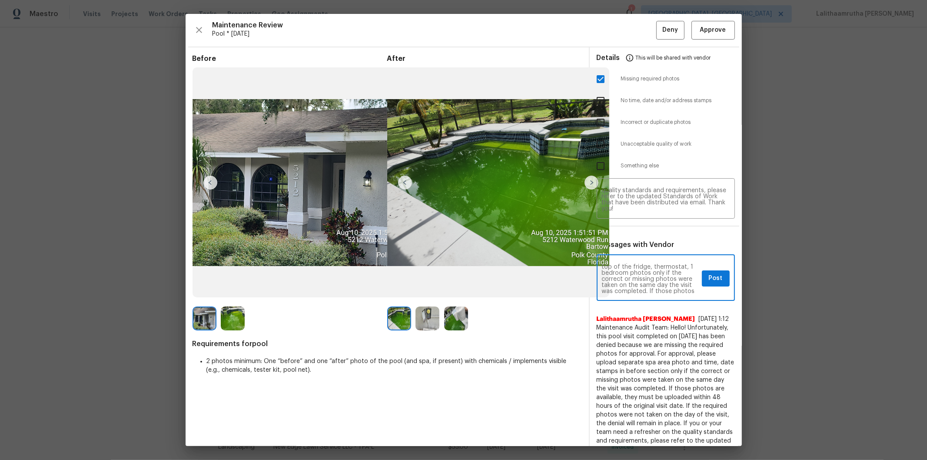
click at [659, 279] on textarea "Maintenance Audit Team: Hello! Unfortunately, this cleaning visit completed on …" at bounding box center [650, 278] width 96 height 30
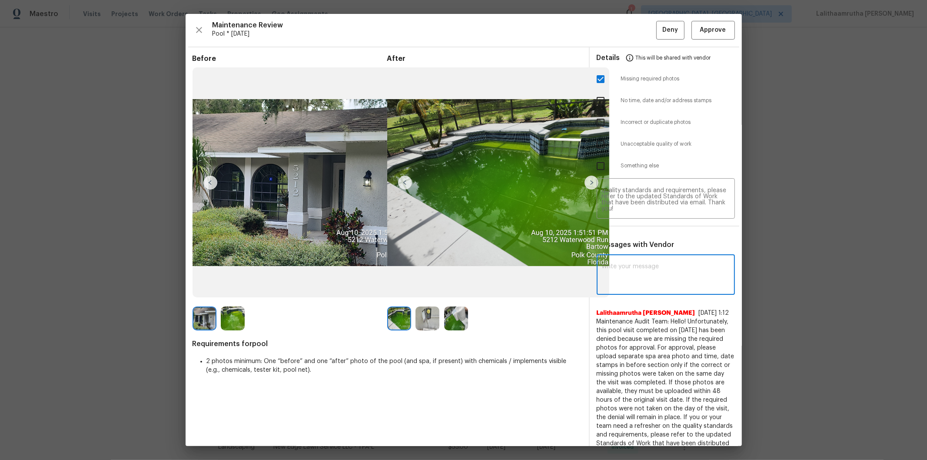
scroll to position [0, 0]
click at [659, 201] on textarea "Maintenance Audit Team: Hello! Unfortunately, this cleaning visit completed on …" at bounding box center [666, 199] width 128 height 24
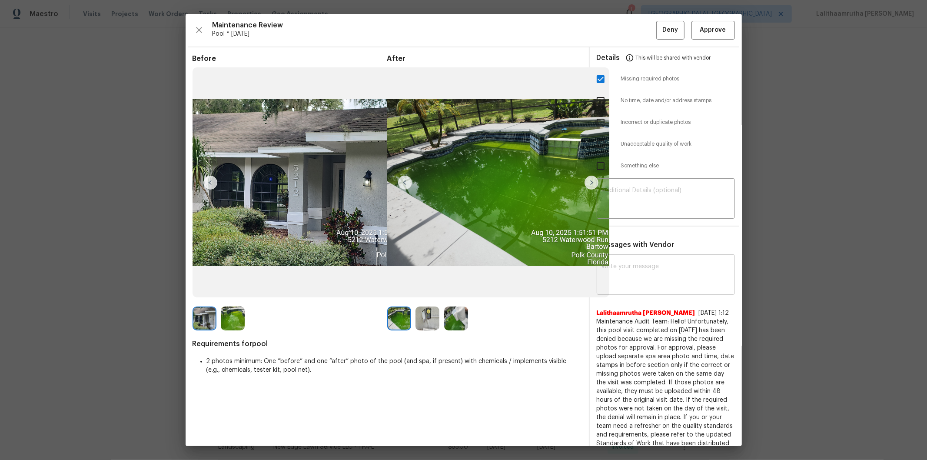
click at [629, 268] on textarea at bounding box center [666, 275] width 128 height 24
paste textarea "Maintenance Audit Team: Hello! Unfortunately, this pool visit completed on 08/1…"
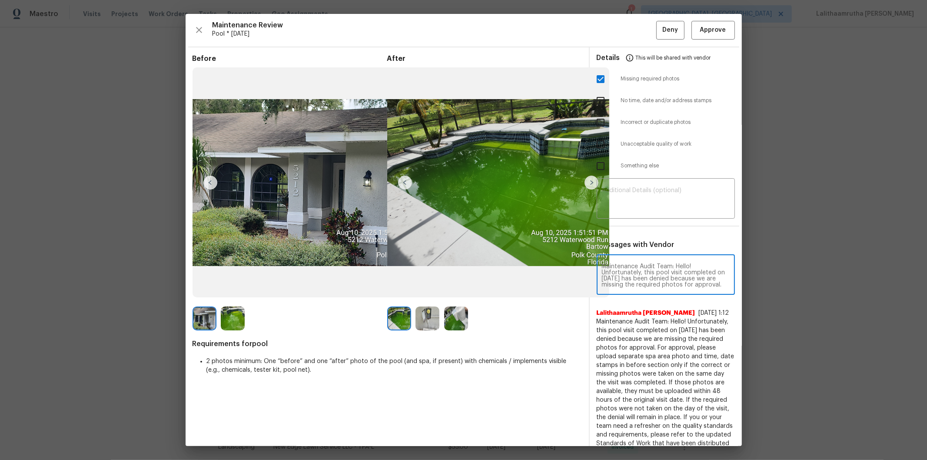
scroll to position [122, 0]
type textarea "Maintenance Audit Team: Hello! Unfortunately, this pool visit completed on 08/1…"
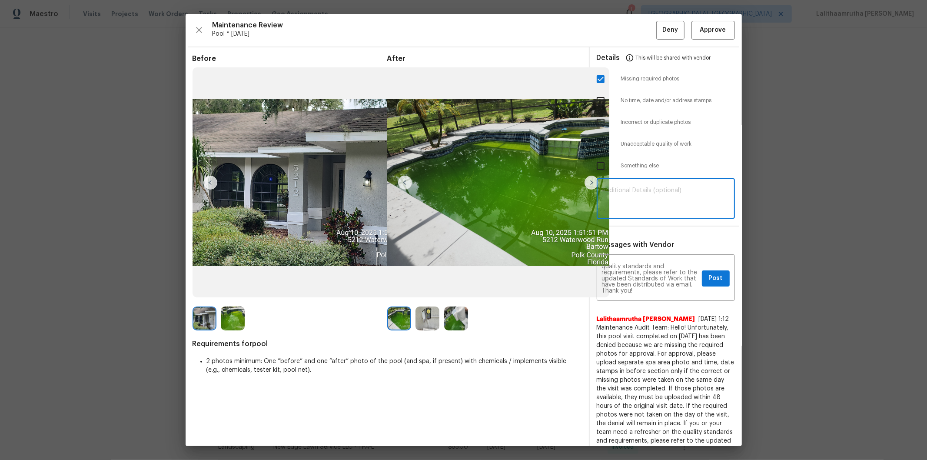
click at [635, 191] on textarea at bounding box center [666, 199] width 128 height 24
paste textarea "Maintenance Audit Team: Hello! Unfortunately, this pool visit completed on 08/1…"
type textarea "Maintenance Audit Team: Hello! Unfortunately, this pool visit completed on 08/1…"
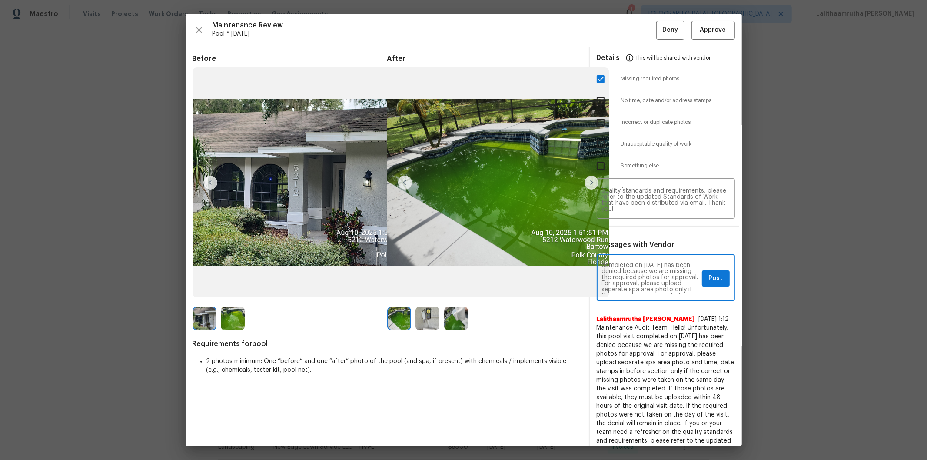
scroll to position [19, 0]
click at [610, 284] on textarea "Maintenance Audit Team: Hello! Unfortunately, this pool visit completed on 08/1…" at bounding box center [650, 278] width 96 height 30
click at [610, 290] on textarea "Maintenance Audit Team: Hello! Unfortunately, this pool visit completed on 08/1…" at bounding box center [650, 278] width 96 height 30
type textarea "Maintenance Audit Team: Hello! Unfortunately, this pool visit completed on 08/1…"
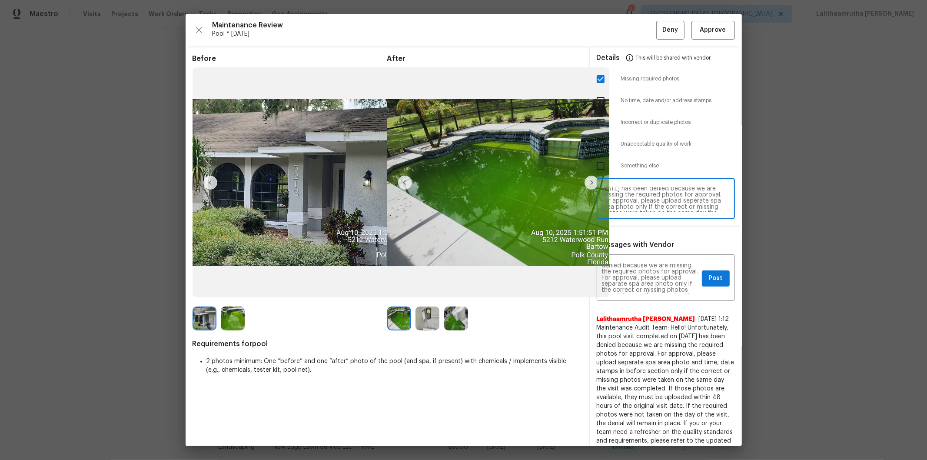
scroll to position [19, 0]
click at [609, 198] on textarea "Maintenance Audit Team: Hello! Unfortunately, this pool visit completed on 08/1…" at bounding box center [666, 199] width 128 height 24
type textarea "Maintenance Audit Team: Hello! Unfortunately, this pool visit completed on 08/1…"
click at [659, 280] on span "Post" at bounding box center [716, 278] width 14 height 11
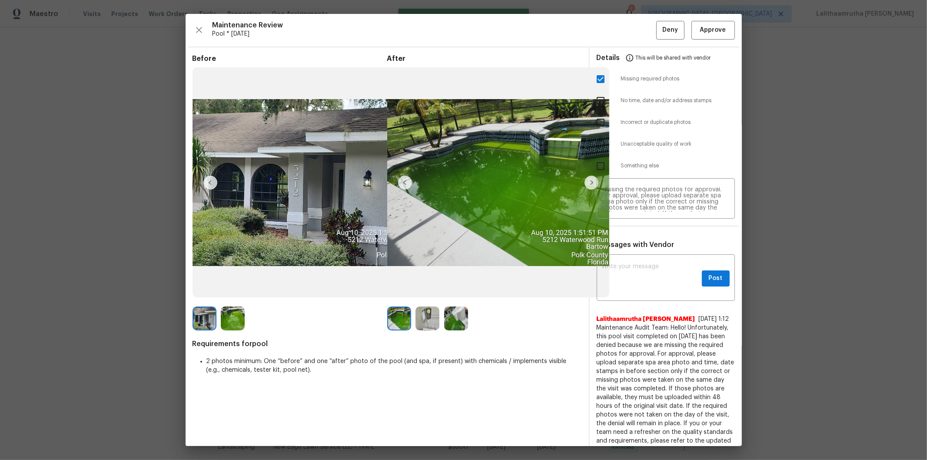
scroll to position [0, 0]
click at [659, 26] on span "Deny" at bounding box center [670, 30] width 16 height 11
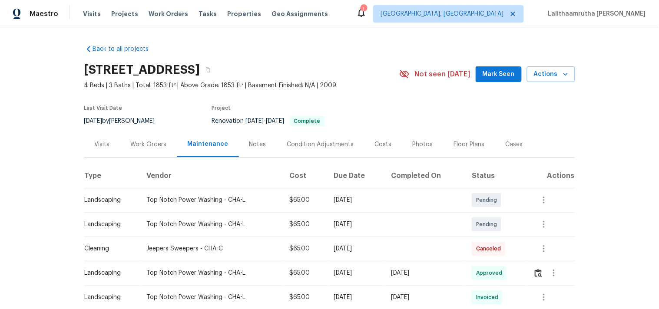
scroll to position [96, 0]
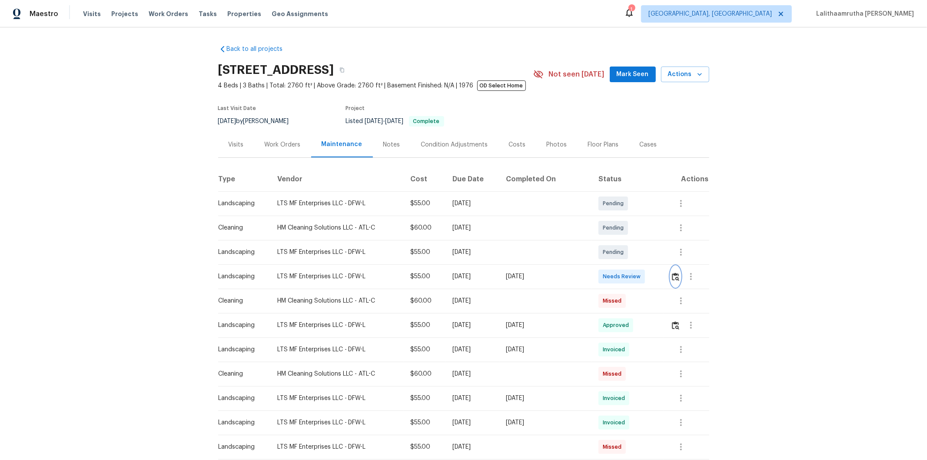
click at [659, 277] on img "button" at bounding box center [675, 276] width 7 height 8
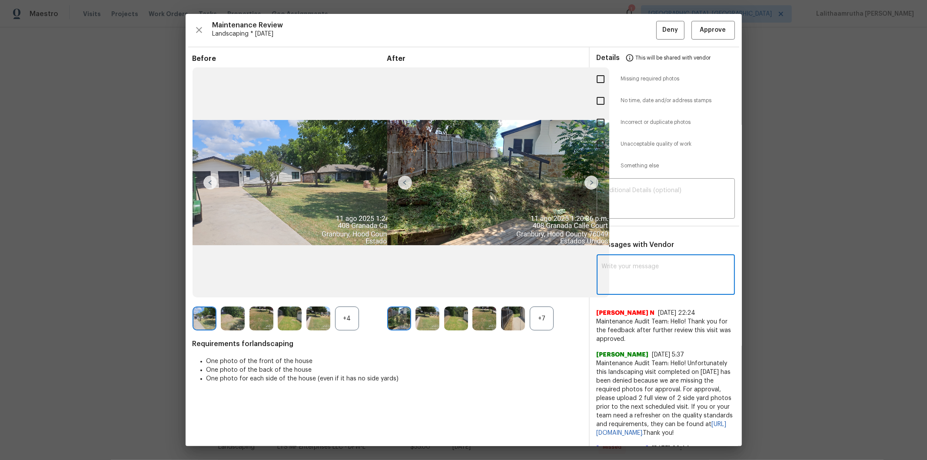
click at [642, 265] on textarea at bounding box center [666, 275] width 128 height 24
paste textarea "Maintenance Audit Team: Hello! Unfortunately, this landscaping visit completed …"
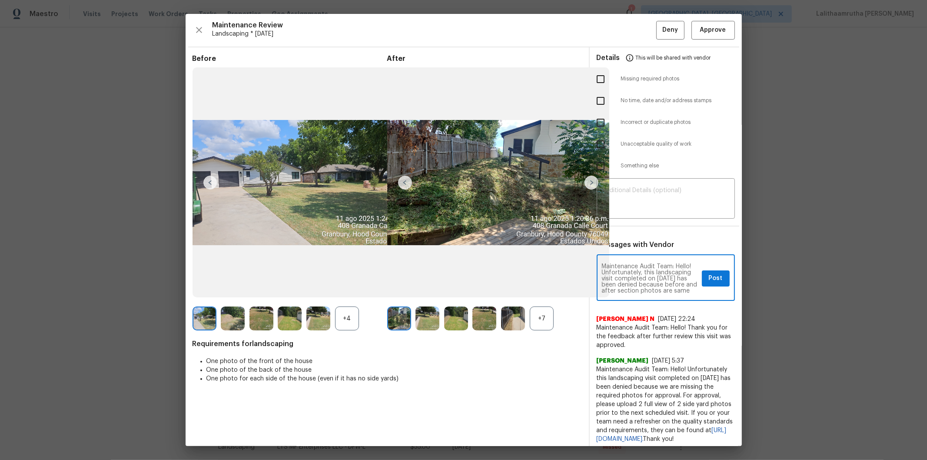
scroll to position [91, 0]
type textarea "Maintenance Audit Team: Hello! Unfortunately, this landscaping visit completed …"
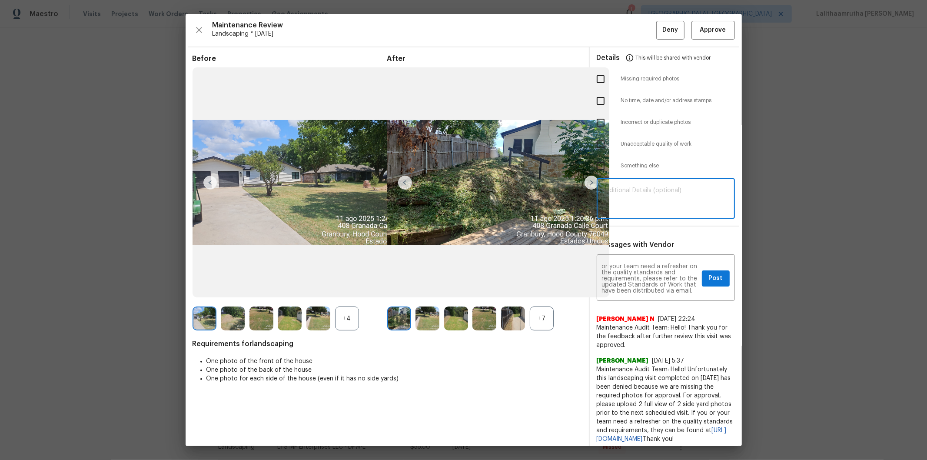
click at [632, 193] on textarea at bounding box center [666, 199] width 128 height 24
paste textarea "Maintenance Audit Team: Hello! Unfortunately, this landscaping visit completed …"
type textarea "Maintenance Audit Team: Hello! Unfortunately, this landscaping visit completed …"
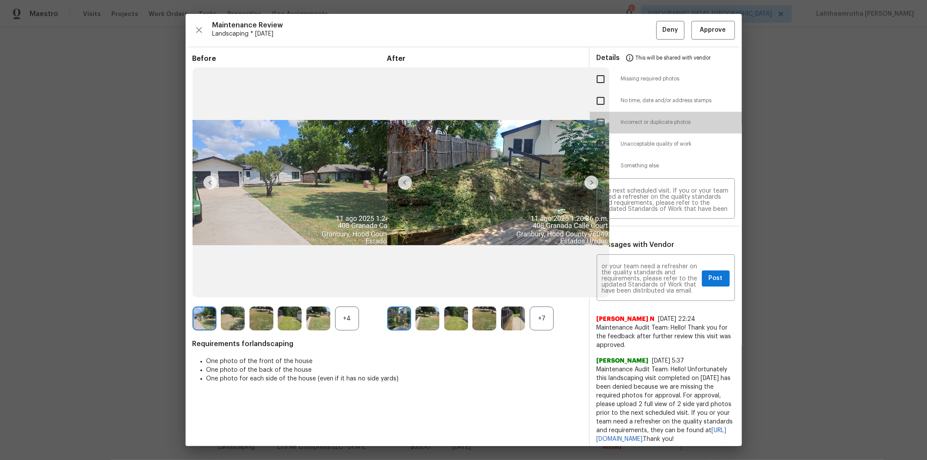
click at [595, 120] on input "checkbox" at bounding box center [600, 122] width 18 height 18
checkbox input "true"
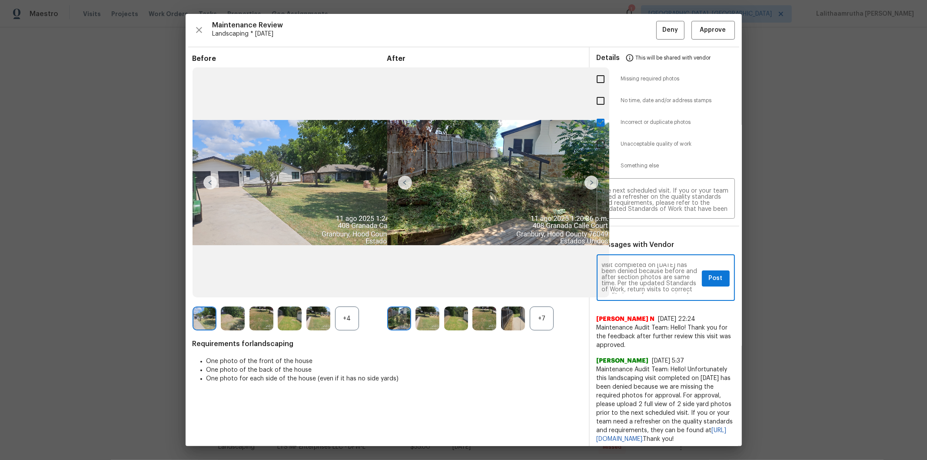
scroll to position [19, 0]
click at [659, 281] on span "Post" at bounding box center [716, 278] width 14 height 11
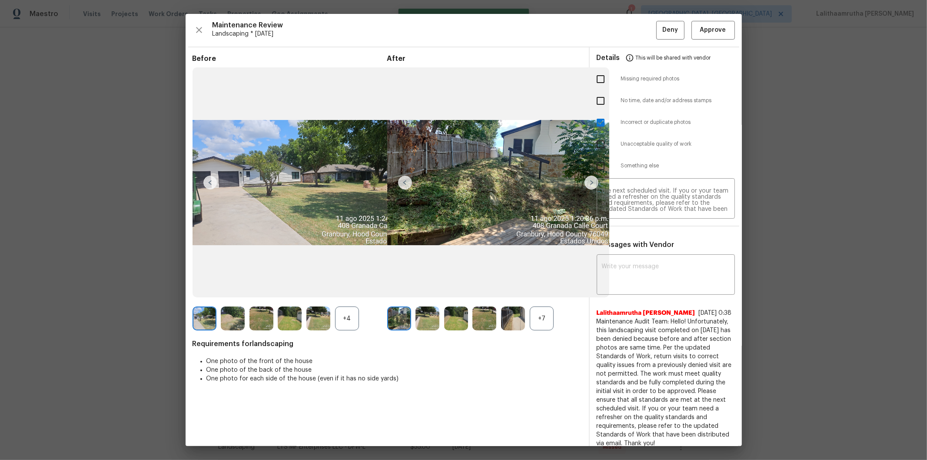
scroll to position [0, 0]
click at [659, 30] on span "Deny" at bounding box center [670, 30] width 16 height 11
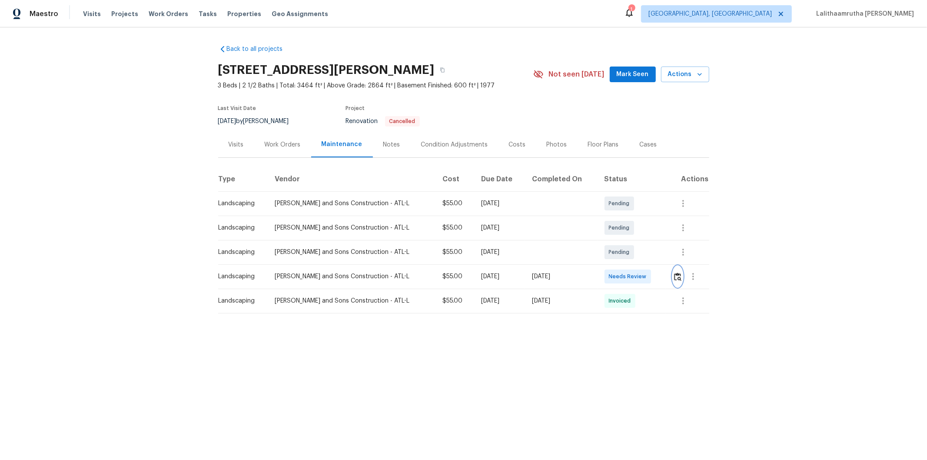
click at [659, 276] on button "button" at bounding box center [678, 276] width 10 height 21
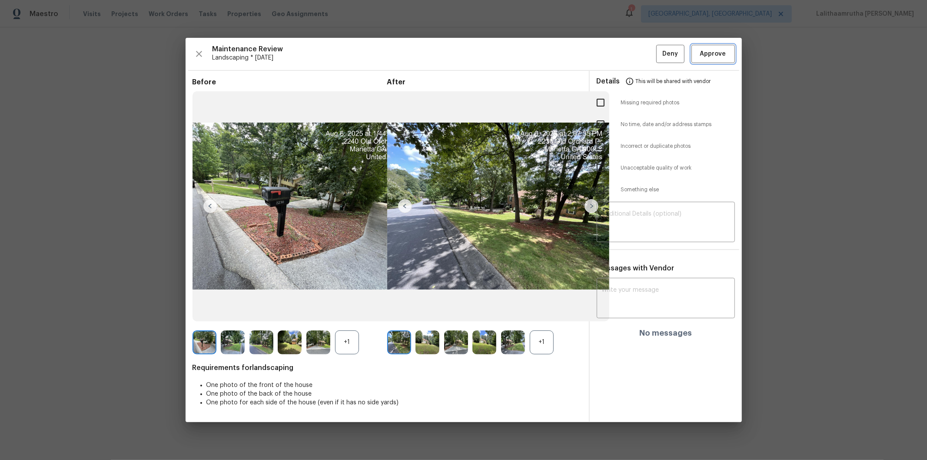
click at [659, 46] on button "Approve" at bounding box center [712, 54] width 43 height 19
